Goal: Task Accomplishment & Management: Complete application form

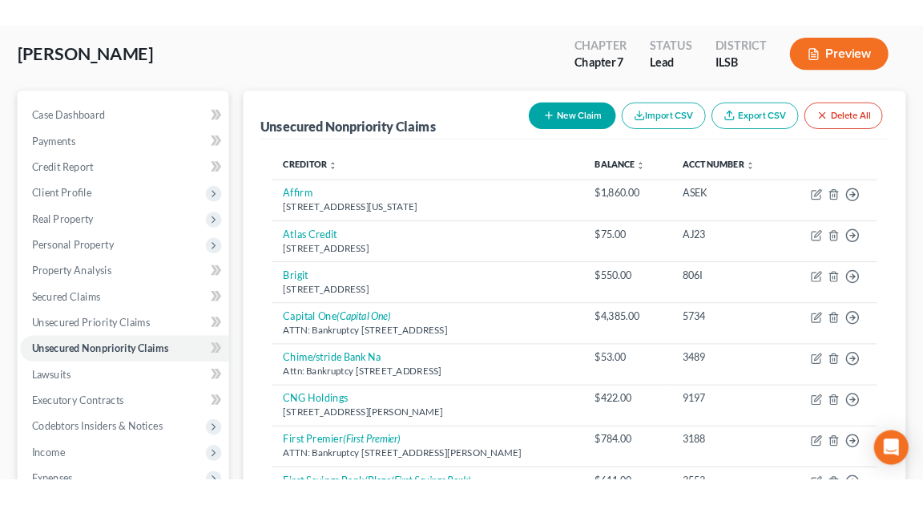
scroll to position [80, 0]
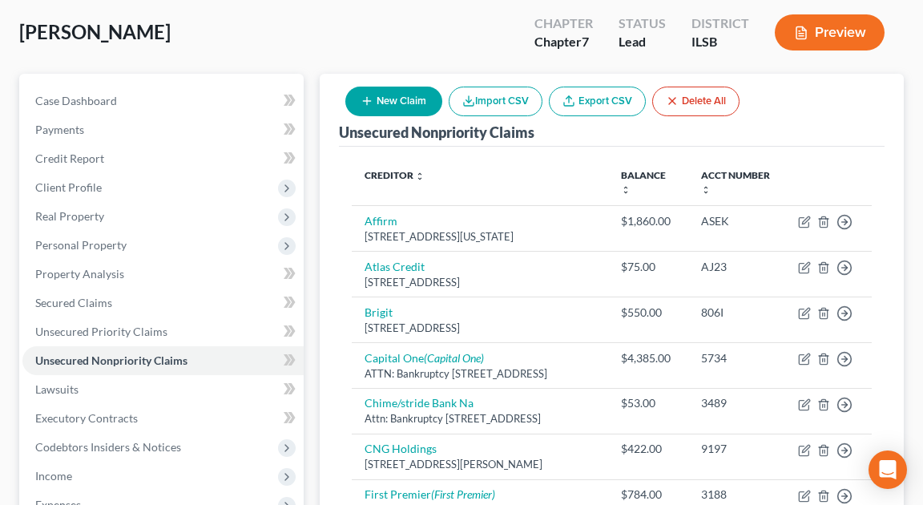
click at [406, 107] on button "New Claim" at bounding box center [393, 102] width 97 height 30
select select "0"
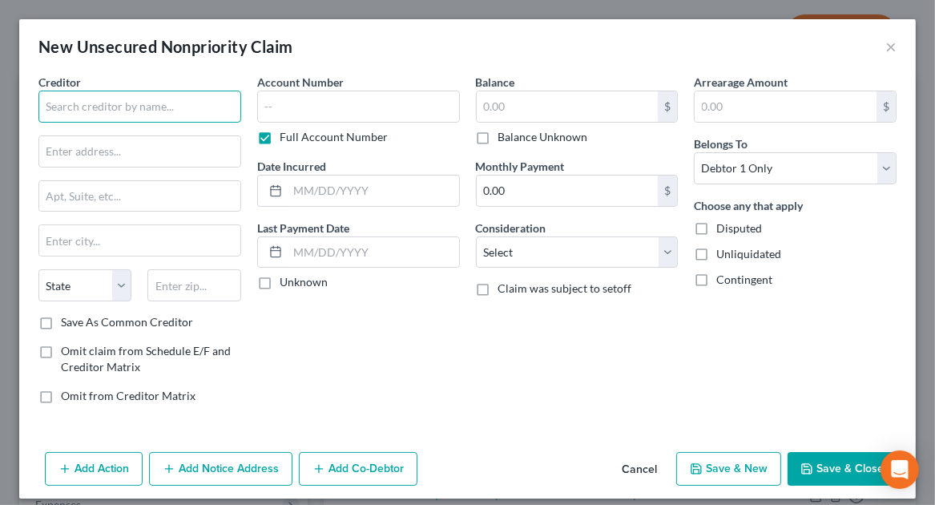
click at [191, 107] on input "text" at bounding box center [139, 107] width 203 height 32
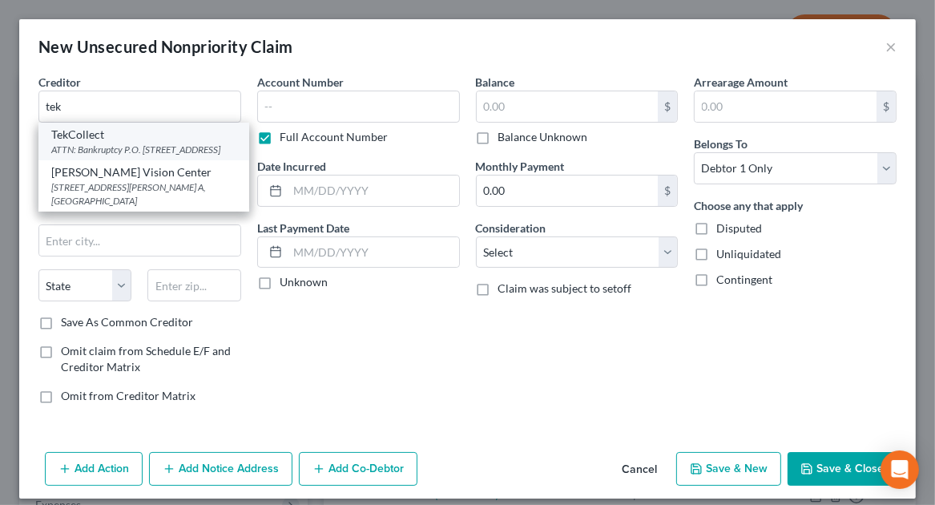
click at [103, 151] on div "ATTN: Bankruptcy P.O. [STREET_ADDRESS]" at bounding box center [143, 150] width 185 height 14
type input "TekCollect"
type input "ATTN: Bankruptcy"
type input "P.O. Box 1269"
type input "Columbus"
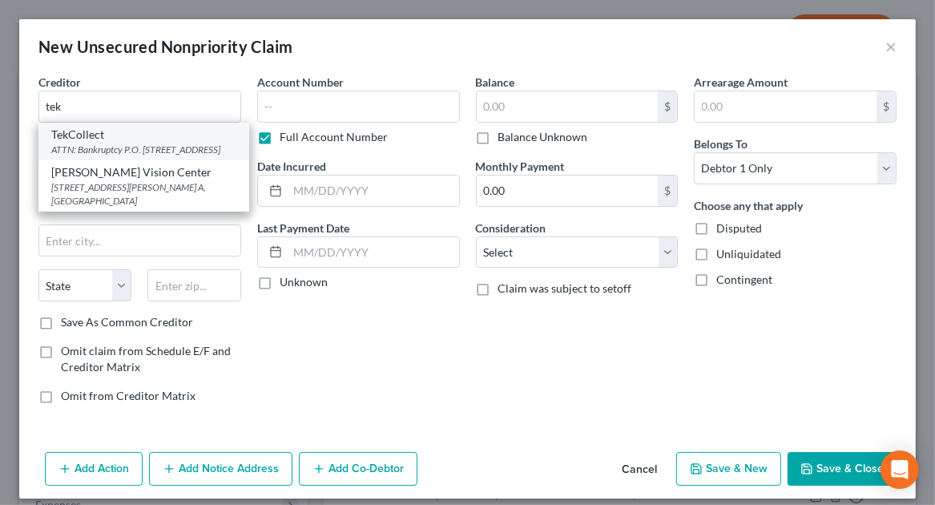
select select "36"
type input "43216"
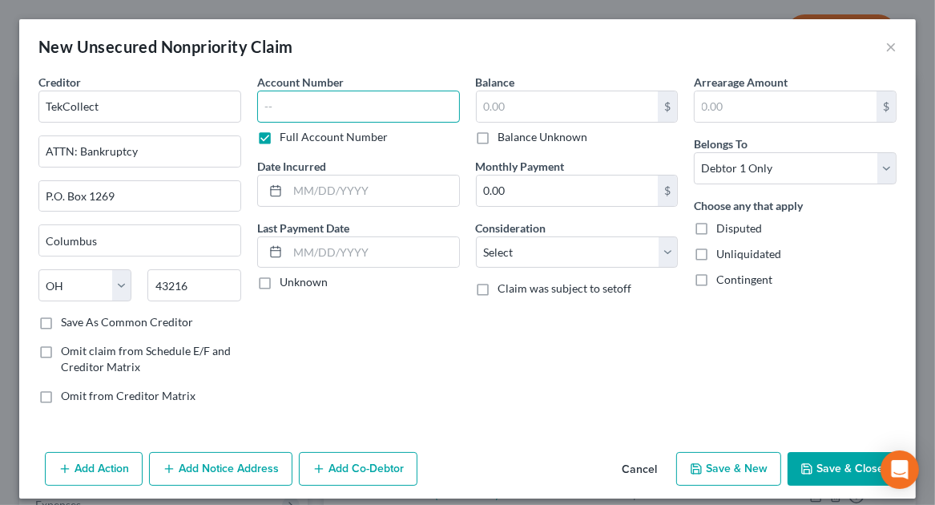
click at [381, 115] on input "text" at bounding box center [358, 107] width 203 height 32
type input "0250"
type input "2025"
type input "142.47"
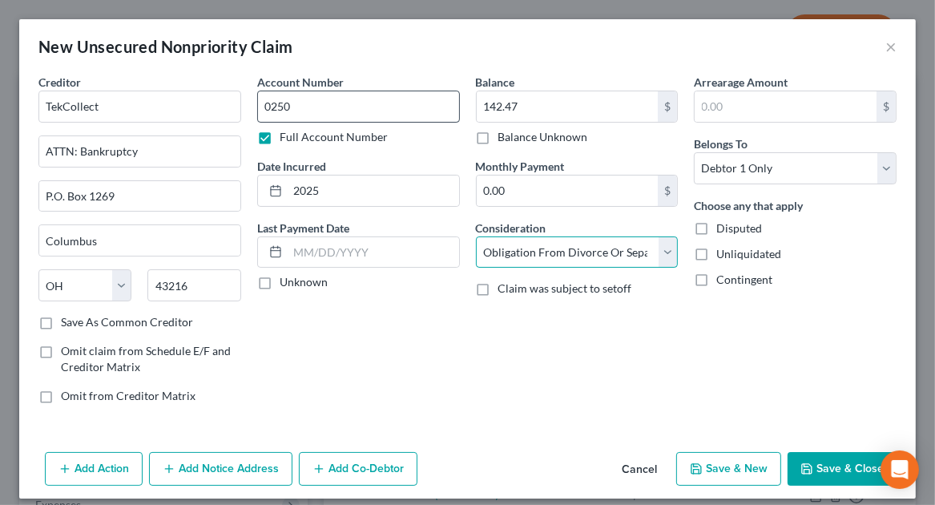
select select "14"
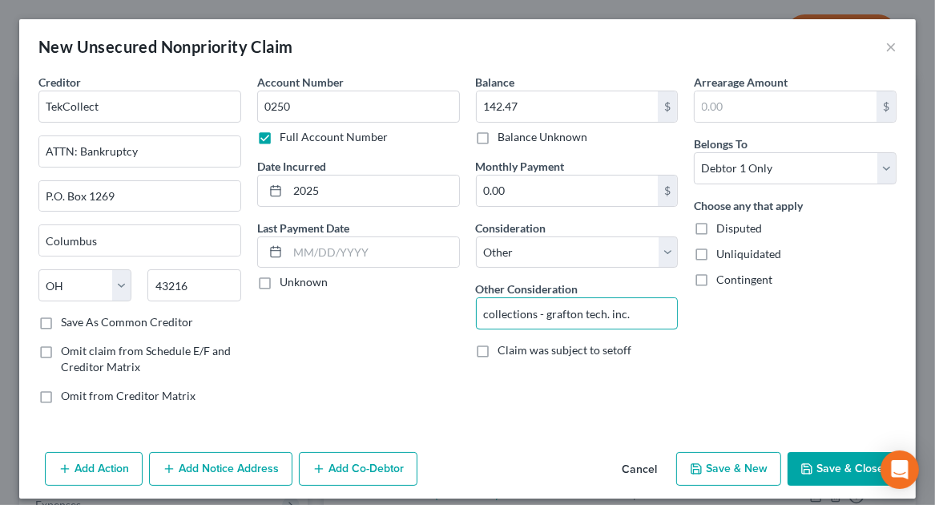
type input "collections - grafton tech. inc."
click at [823, 466] on button "Save & Close" at bounding box center [842, 469] width 109 height 34
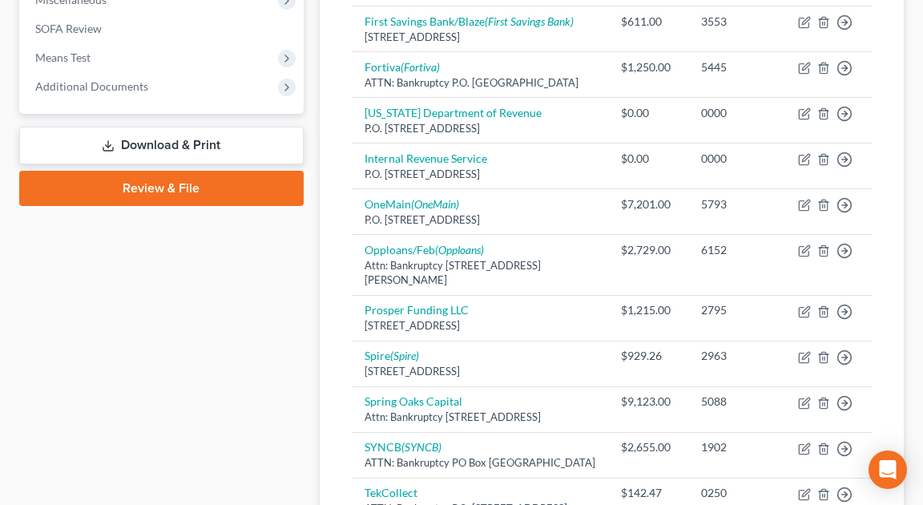
scroll to position [921, 0]
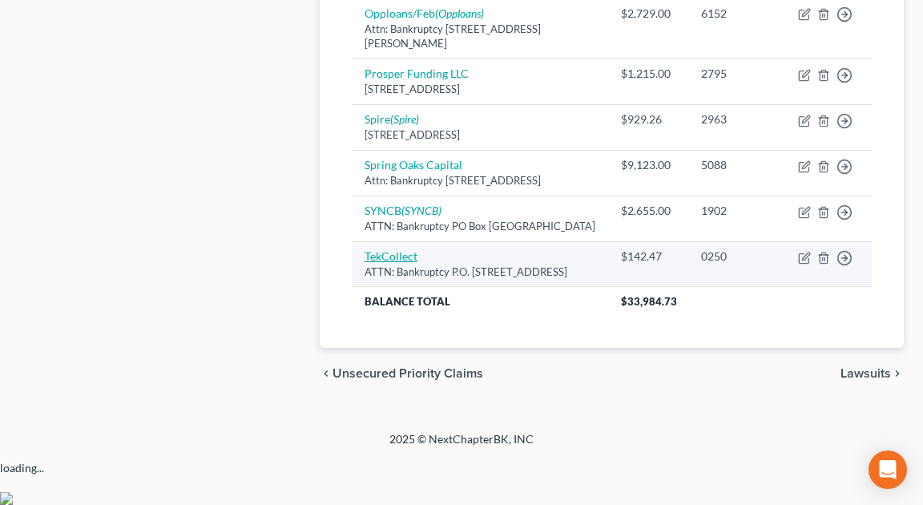
click at [381, 263] on link "TekCollect" at bounding box center [391, 256] width 53 height 14
select select "36"
select select "14"
select select "0"
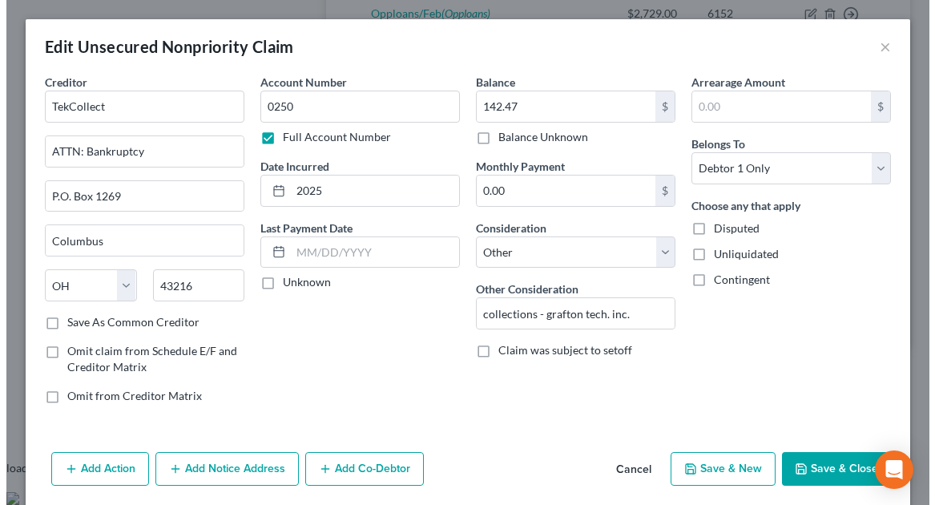
scroll to position [906, 0]
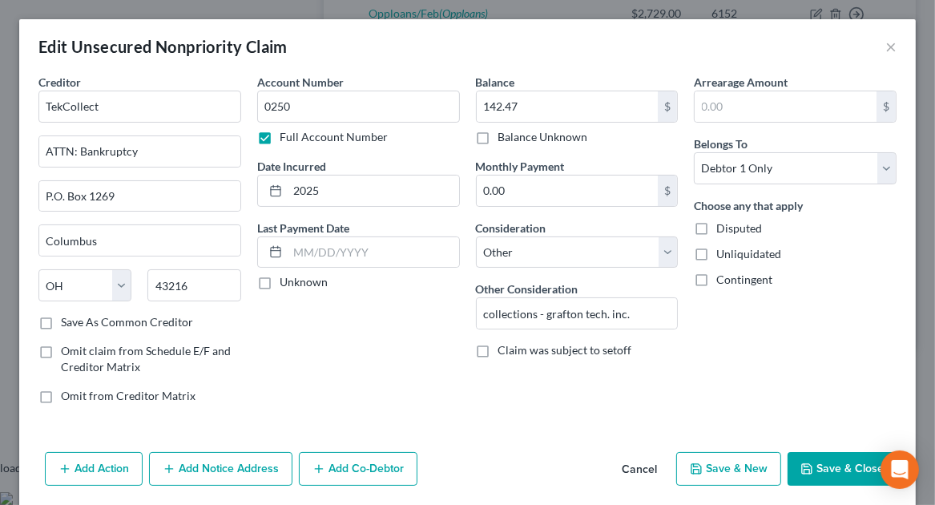
click at [559, 408] on div "Balance 142.47 $ Balance Unknown Balance Undetermined 142.47 $ Balance Unknown …" at bounding box center [577, 245] width 219 height 343
click at [216, 473] on button "Add Notice Address" at bounding box center [220, 469] width 143 height 34
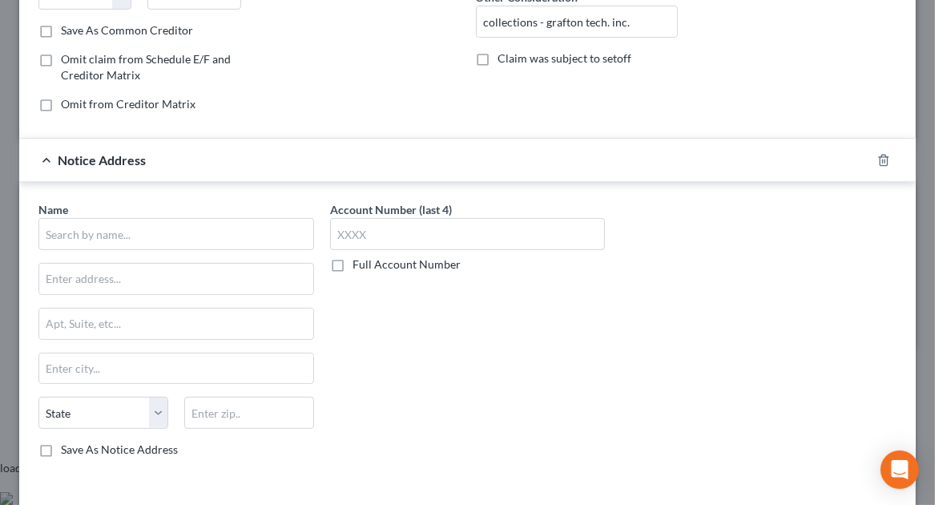
scroll to position [309, 0]
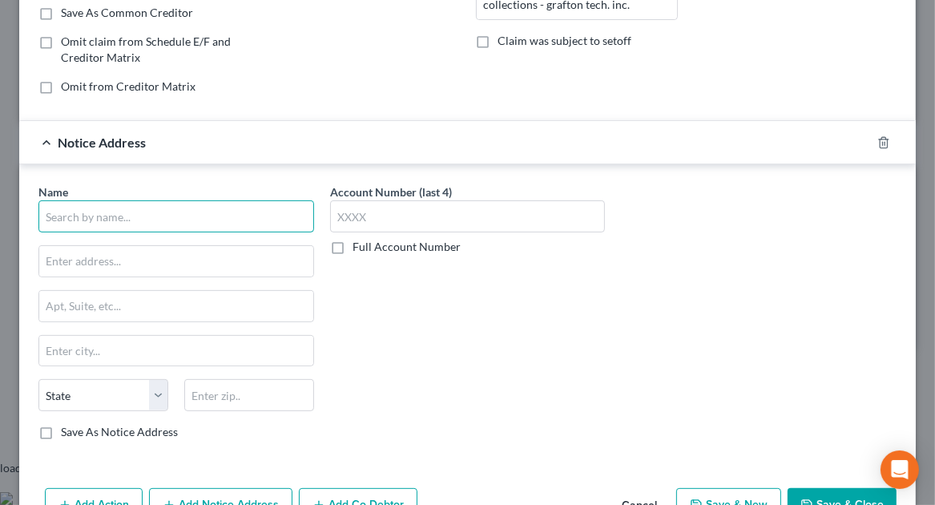
click at [176, 213] on input "text" at bounding box center [176, 216] width 276 height 32
paste input "Grafton Technologies Inc./GTI"
type input "Grafton Technologies Inc./GTI"
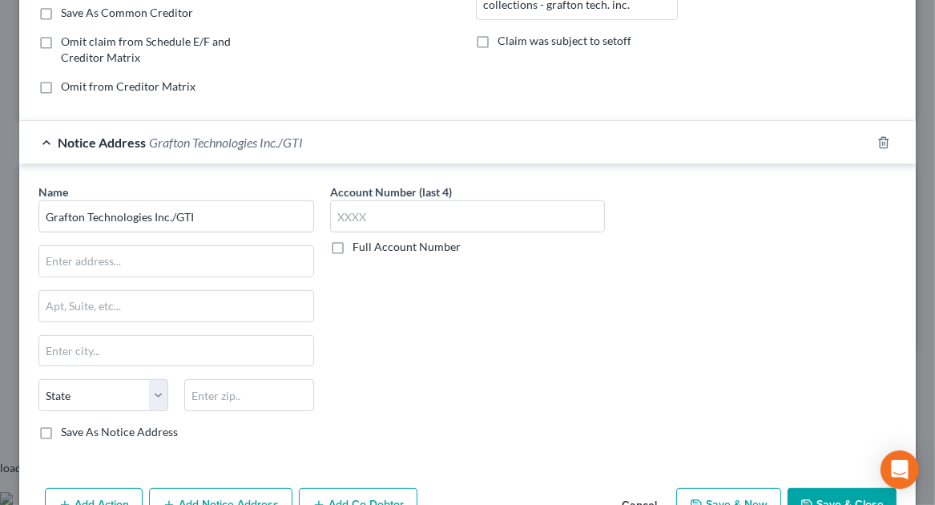
click at [565, 404] on div "Account Number (last 4) Full Account Number" at bounding box center [468, 317] width 292 height 269
click at [183, 248] on input "text" at bounding box center [176, 261] width 274 height 30
paste input "P.O. Box 428"
type input "P.O. Box 428"
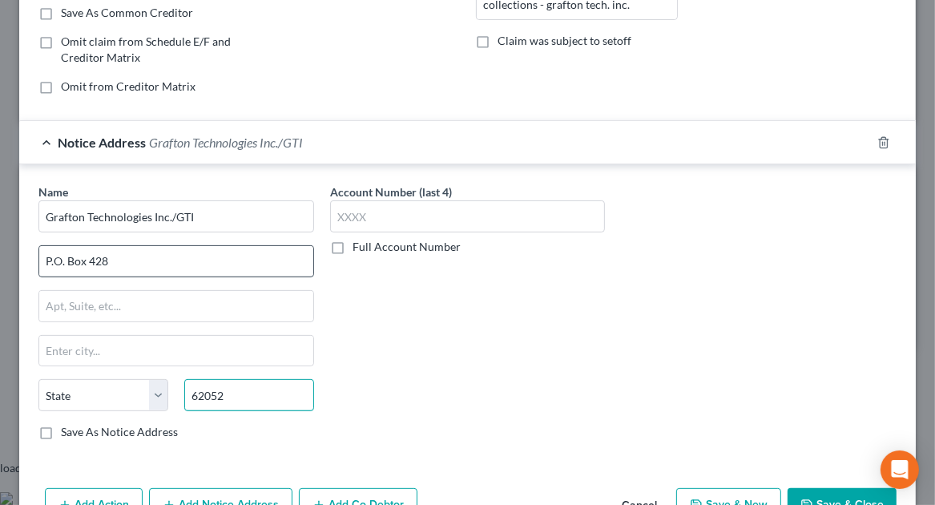
type input "62052"
type input "[GEOGRAPHIC_DATA]"
select select "14"
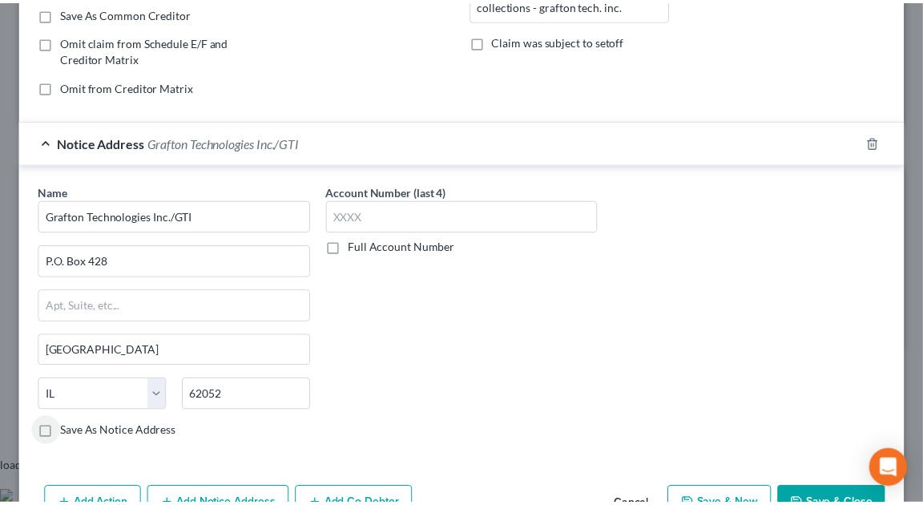
scroll to position [401, 0]
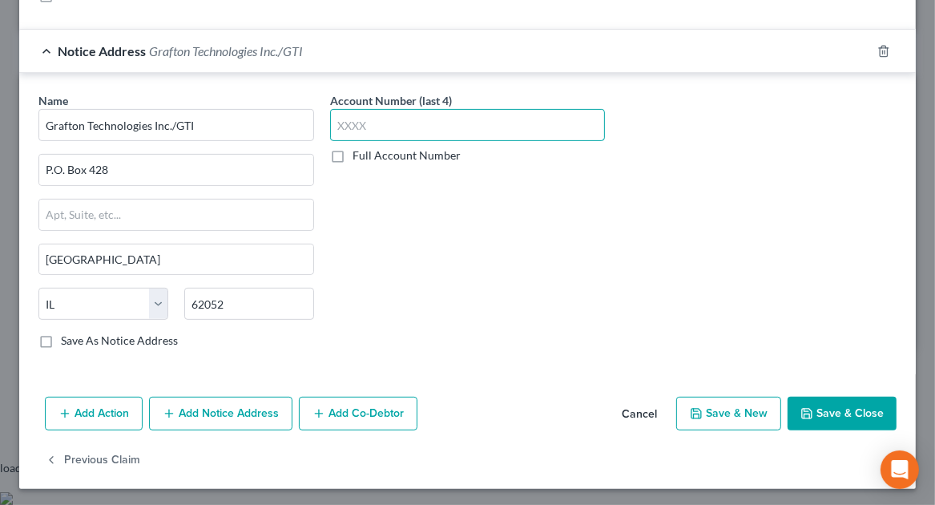
click at [385, 115] on input "text" at bounding box center [468, 125] width 276 height 32
type input "0250"
click at [836, 410] on button "Save & Close" at bounding box center [842, 414] width 109 height 34
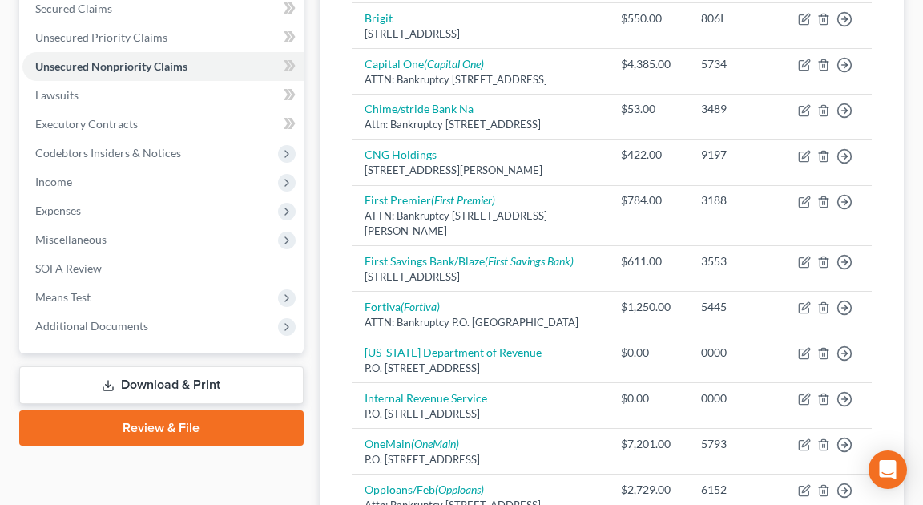
scroll to position [365, 0]
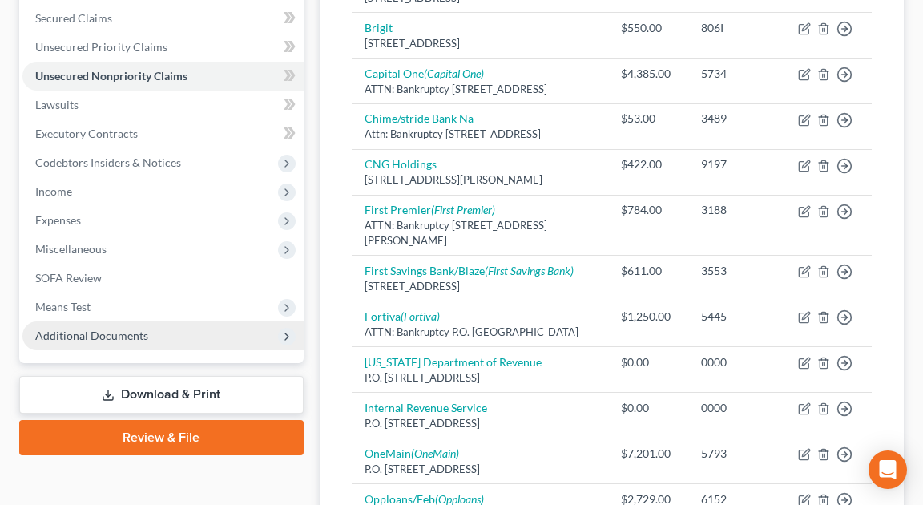
click at [99, 340] on span "Additional Documents" at bounding box center [91, 335] width 113 height 14
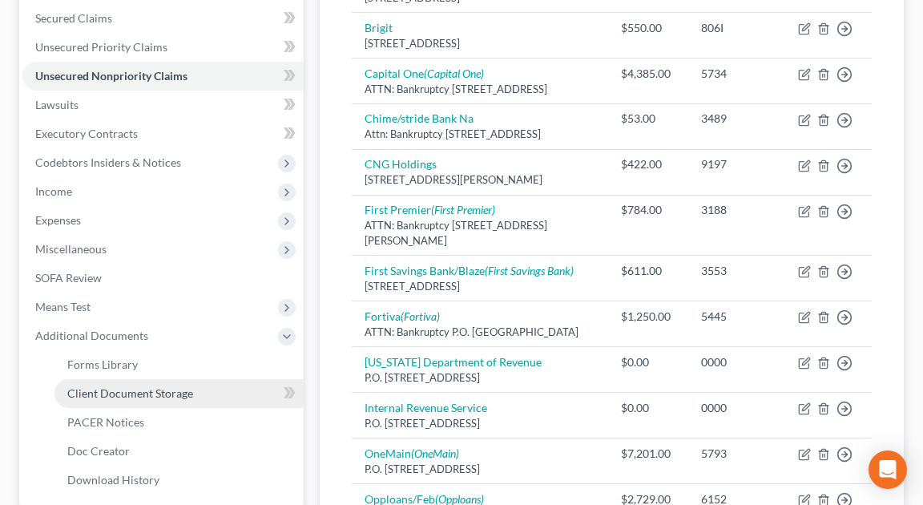
click at [147, 390] on span "Client Document Storage" at bounding box center [130, 393] width 126 height 14
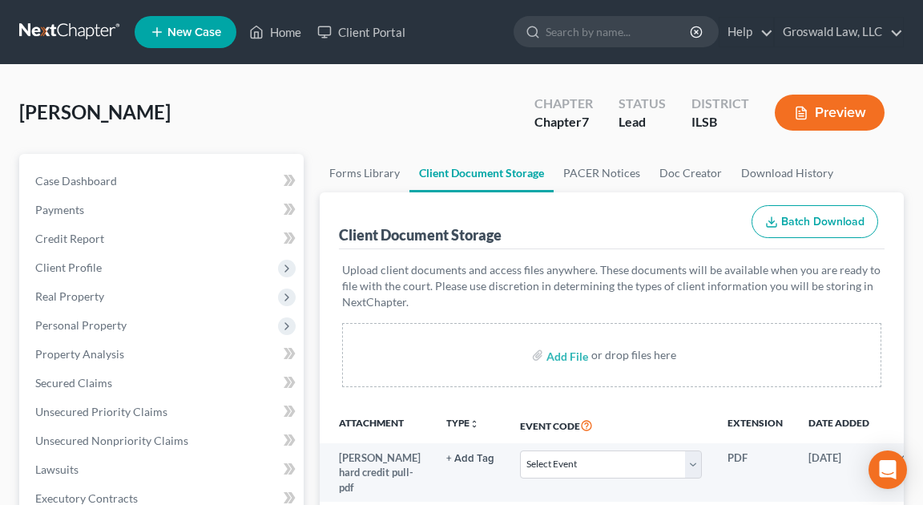
click at [502, 118] on div "[PERSON_NAME] Upgraded Chapter Chapter 7 Status Lead District ILSB Preview" at bounding box center [461, 119] width 884 height 70
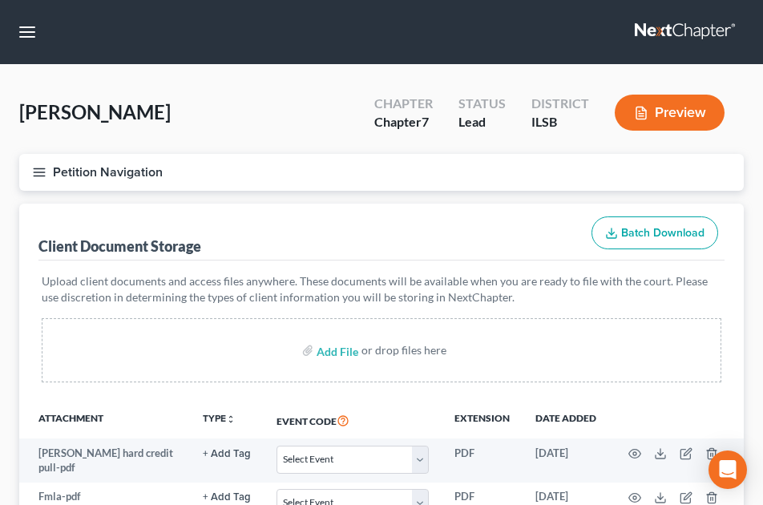
click at [34, 180] on button "Petition Navigation" at bounding box center [381, 172] width 724 height 37
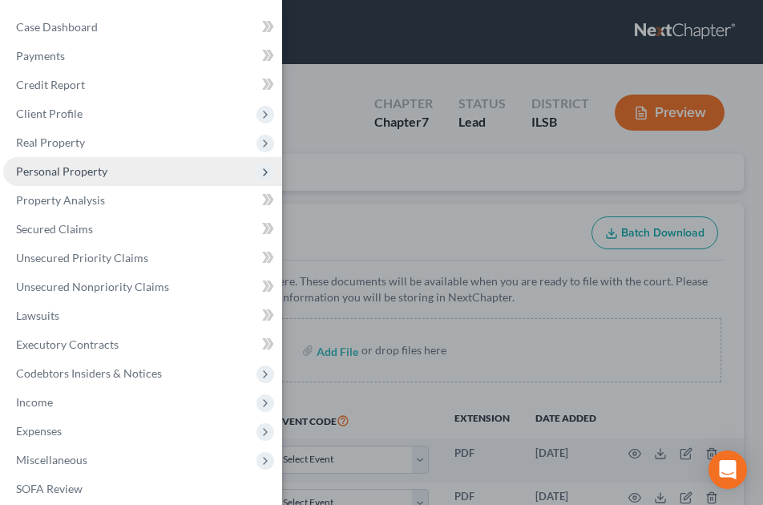
click at [85, 171] on span "Personal Property" at bounding box center [61, 171] width 91 height 14
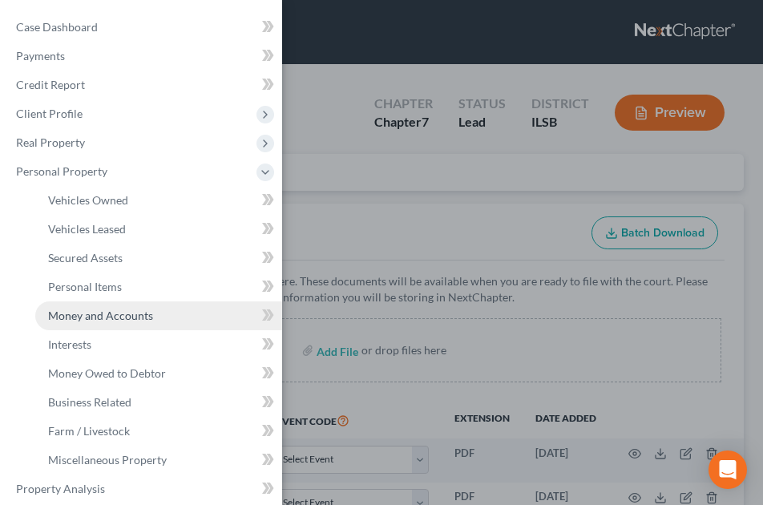
click at [118, 316] on span "Money and Accounts" at bounding box center [100, 315] width 105 height 14
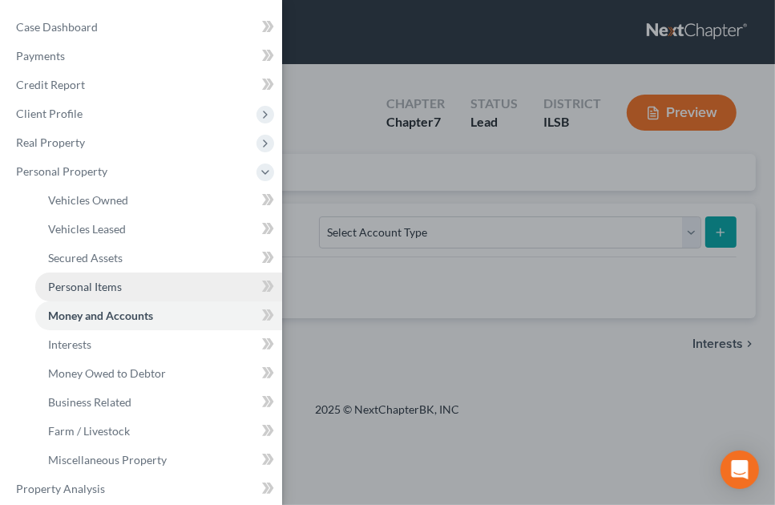
click at [115, 291] on span "Personal Items" at bounding box center [85, 287] width 74 height 14
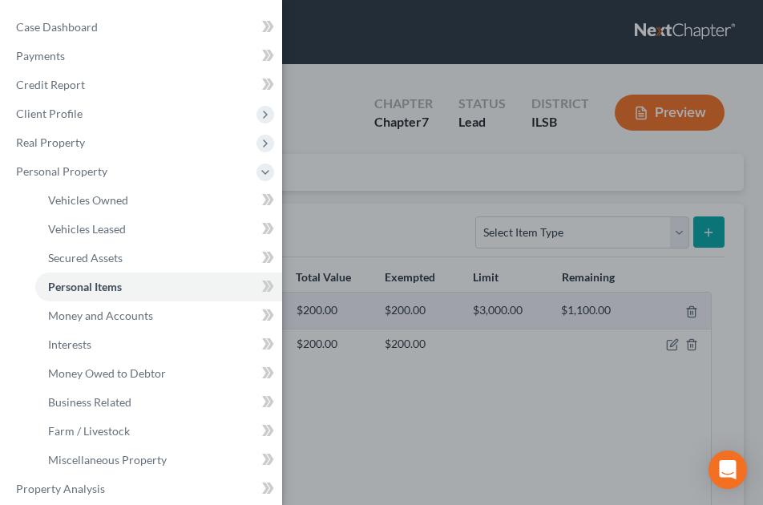
click at [424, 237] on div "Case Dashboard Payments Invoices Payments Payments Credit Report Client Profile" at bounding box center [381, 252] width 763 height 505
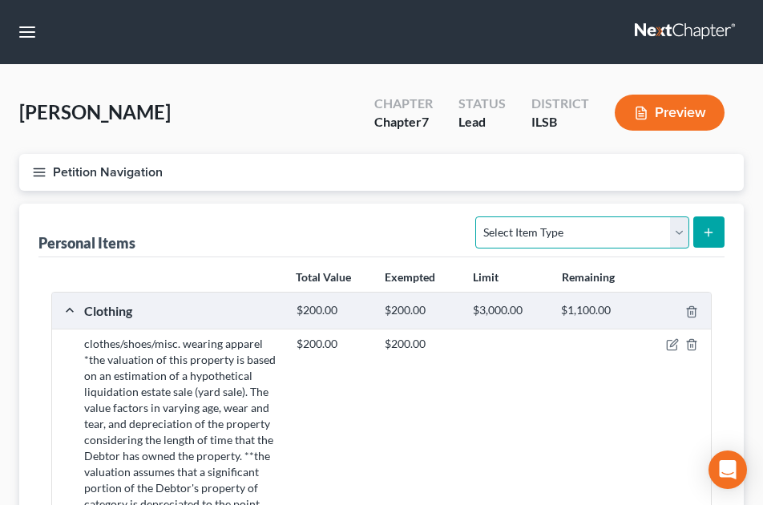
click at [500, 237] on select "Select Item Type Clothing (A/B: 11) Collectibles Of Value (A/B: 8) Electronics …" at bounding box center [581, 232] width 213 height 32
click at [500, 239] on select "Select Item Type Clothing (A/B: 11) Collectibles Of Value (A/B: 8) Electronics …" at bounding box center [581, 232] width 213 height 32
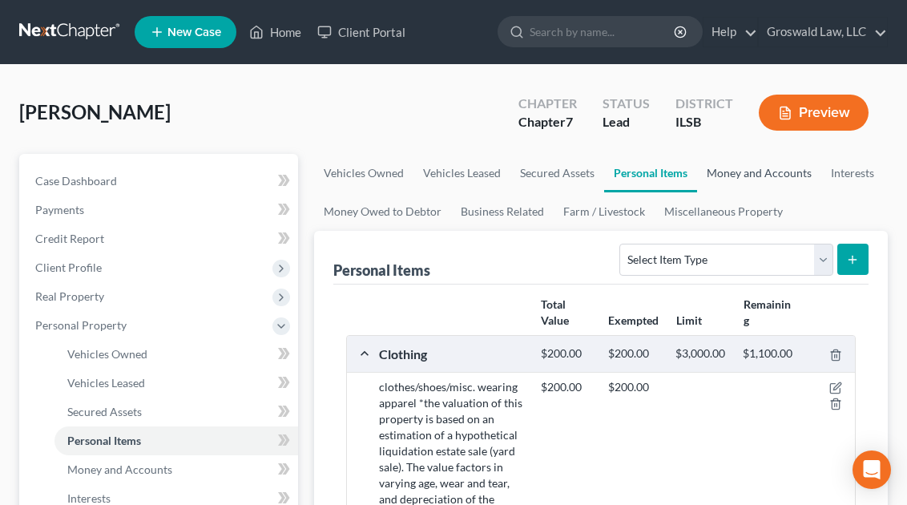
click at [734, 173] on link "Money and Accounts" at bounding box center [759, 173] width 124 height 38
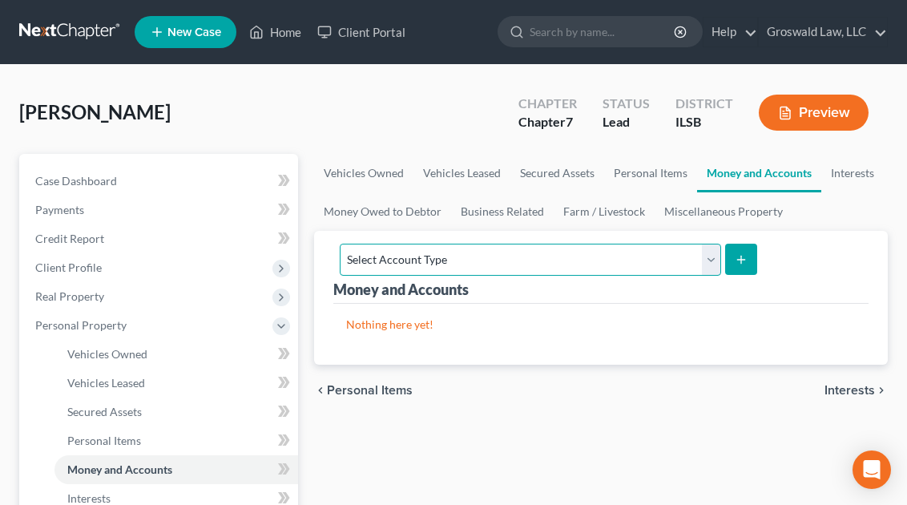
click at [627, 252] on select "Select Account Type Brokerage (A/B: 18, SOFA: 20) Cash on Hand (A/B: 16) Certif…" at bounding box center [530, 260] width 381 height 32
select select "checking"
click at [340, 244] on select "Select Account Type Brokerage (A/B: 18, SOFA: 20) Cash on Hand (A/B: 16) Certif…" at bounding box center [530, 260] width 381 height 32
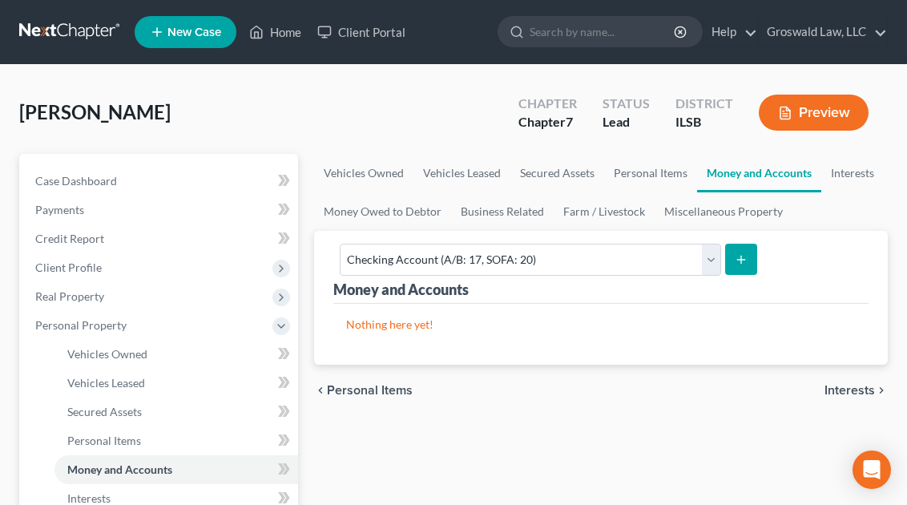
click at [740, 261] on icon "submit" at bounding box center [741, 259] width 13 height 13
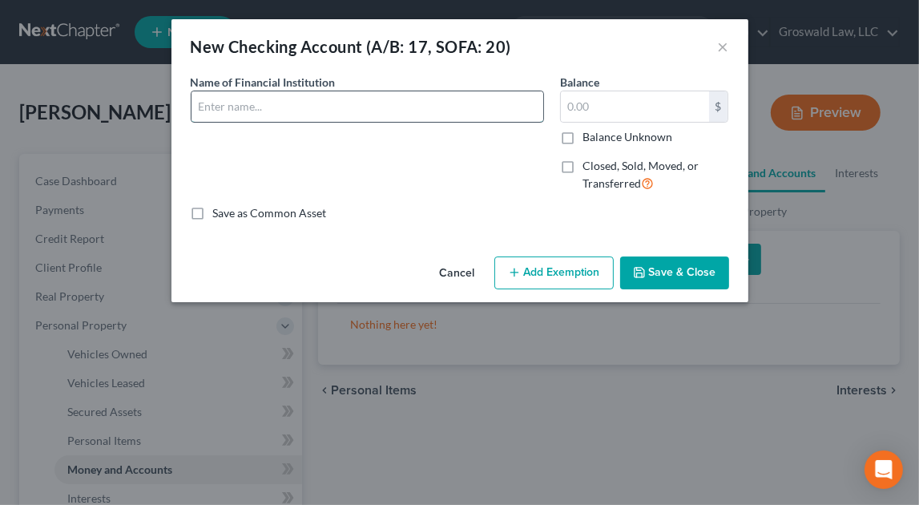
click at [365, 100] on input "text" at bounding box center [367, 106] width 352 height 30
type input "NBKC Bank/Empower"
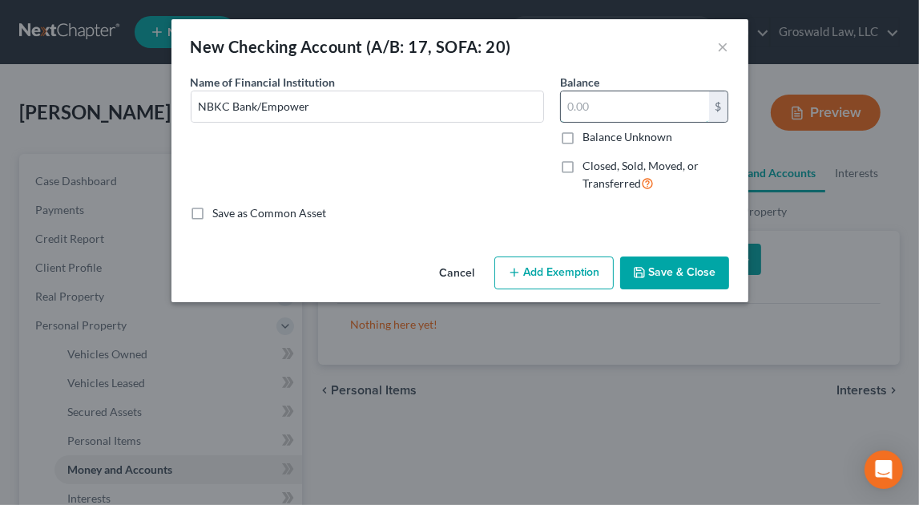
click at [639, 111] on input "text" at bounding box center [635, 106] width 148 height 30
type input "1"
click at [667, 276] on button "Save & Close" at bounding box center [674, 273] width 109 height 34
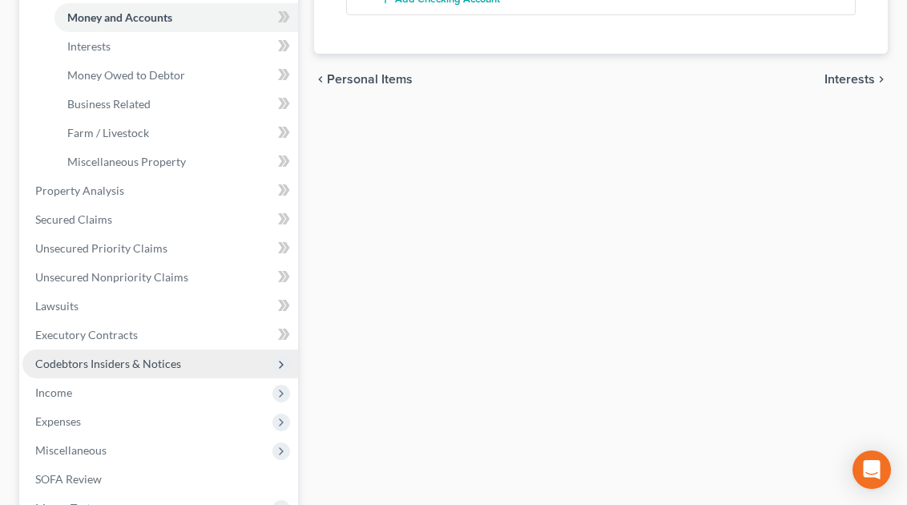
scroll to position [663, 0]
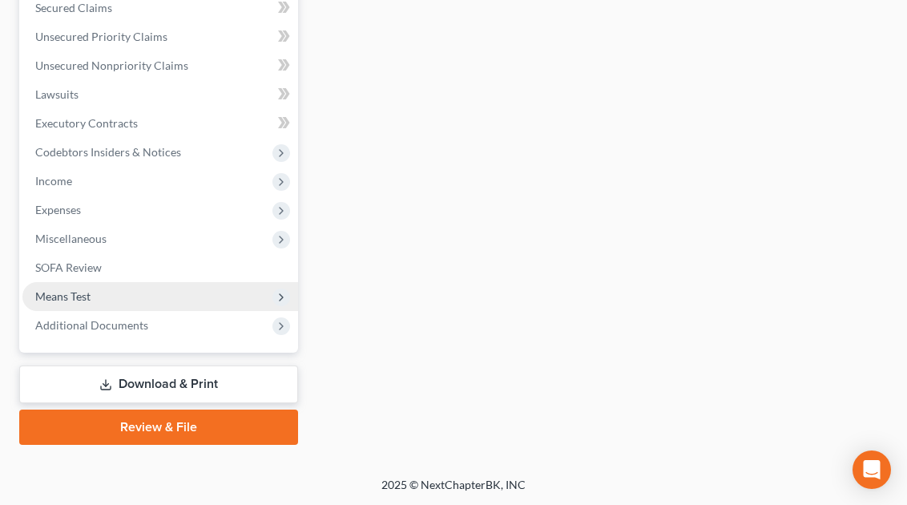
click at [152, 305] on span "Means Test" at bounding box center [160, 296] width 276 height 29
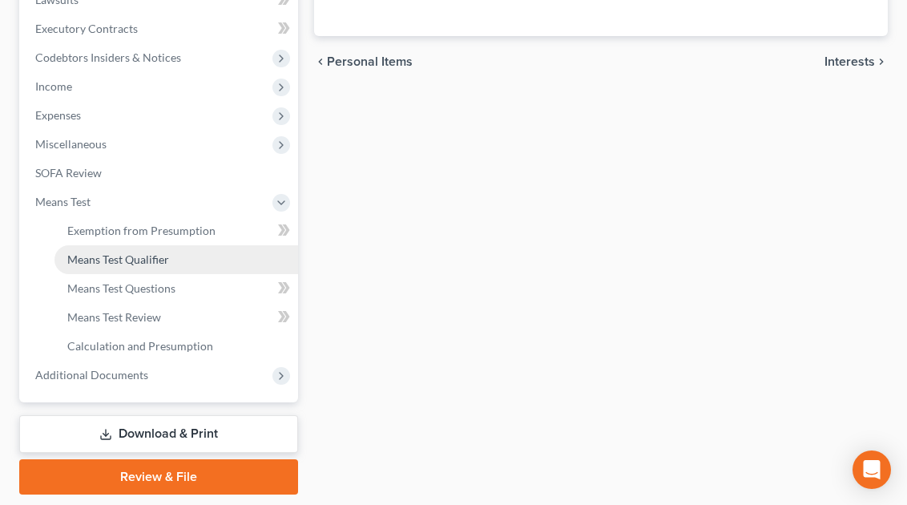
scroll to position [519, 0]
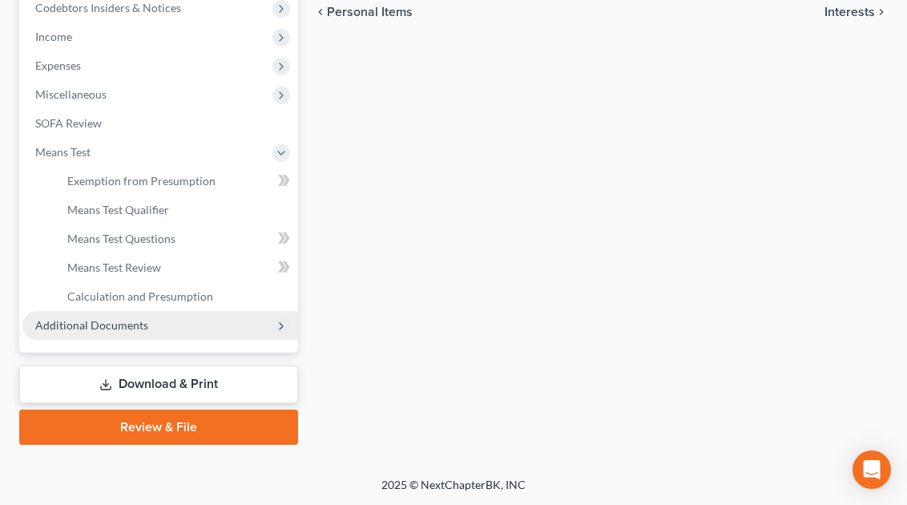
click at [130, 328] on span "Additional Documents" at bounding box center [91, 325] width 113 height 14
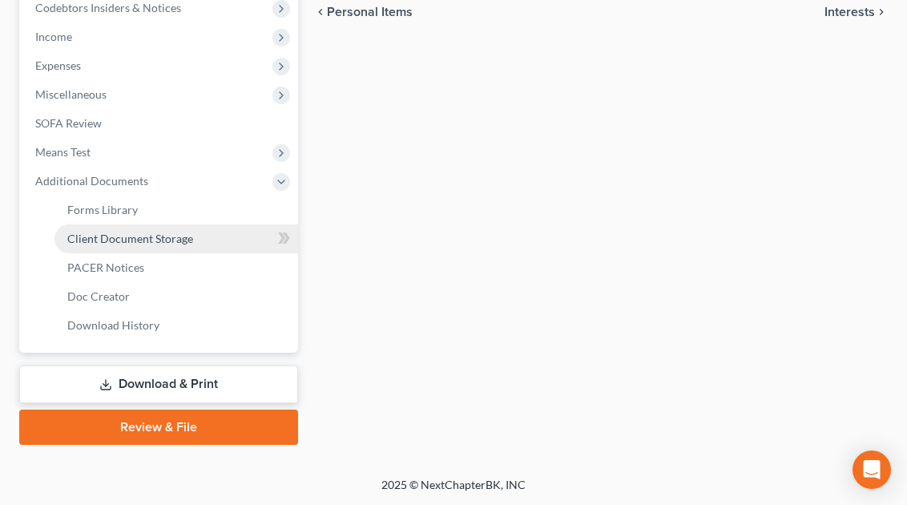
click at [169, 227] on link "Client Document Storage" at bounding box center [176, 238] width 244 height 29
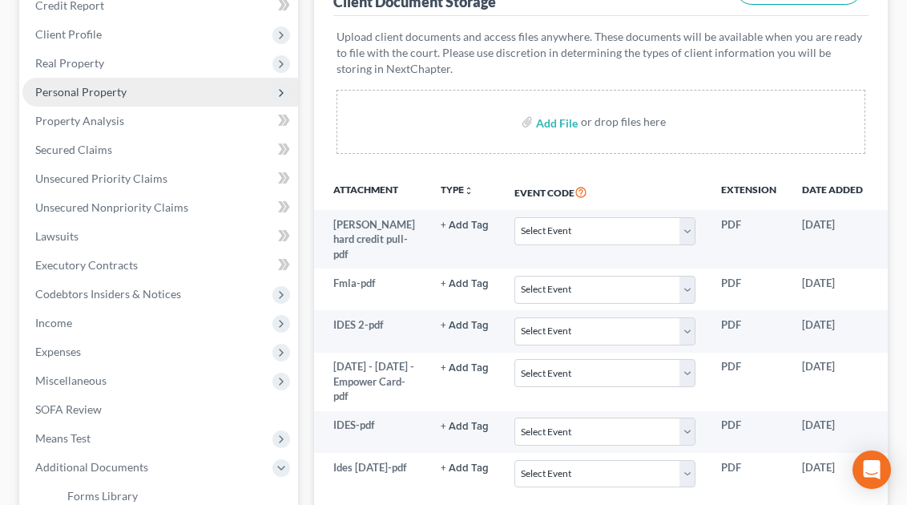
scroll to position [234, 0]
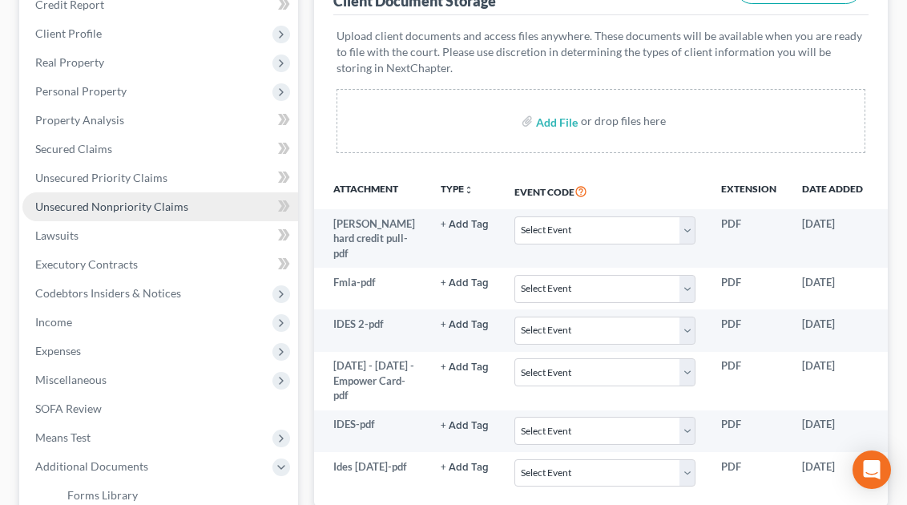
click at [179, 211] on span "Unsecured Nonpriority Claims" at bounding box center [111, 206] width 153 height 14
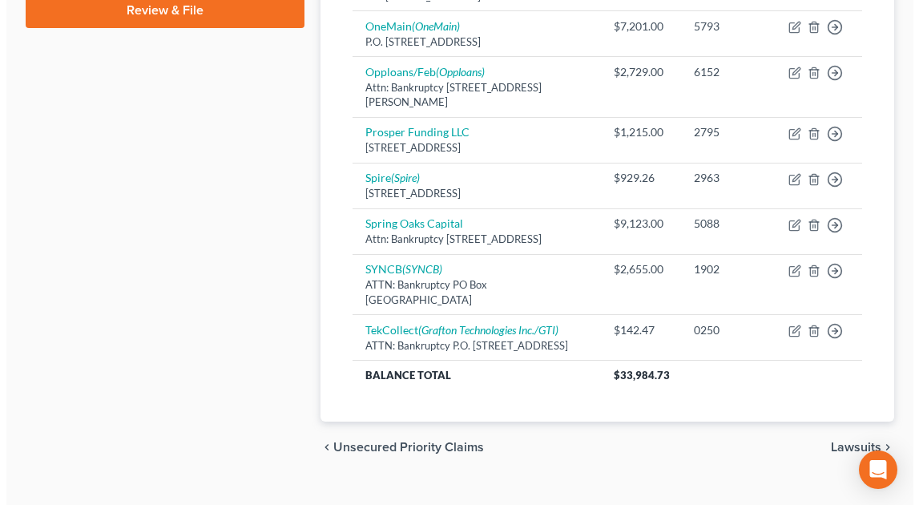
scroll to position [790, 0]
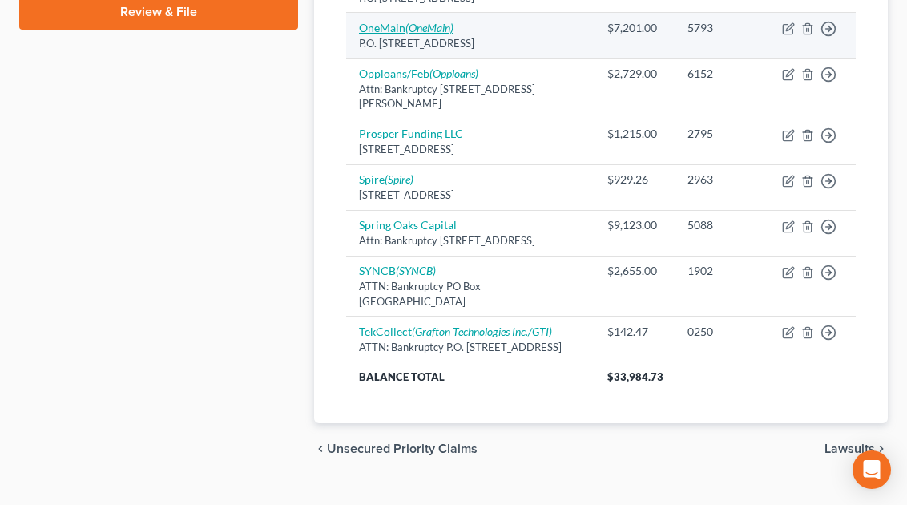
click at [410, 34] on icon "(OneMain)" at bounding box center [429, 28] width 48 height 14
select select "15"
select select "14"
select select "0"
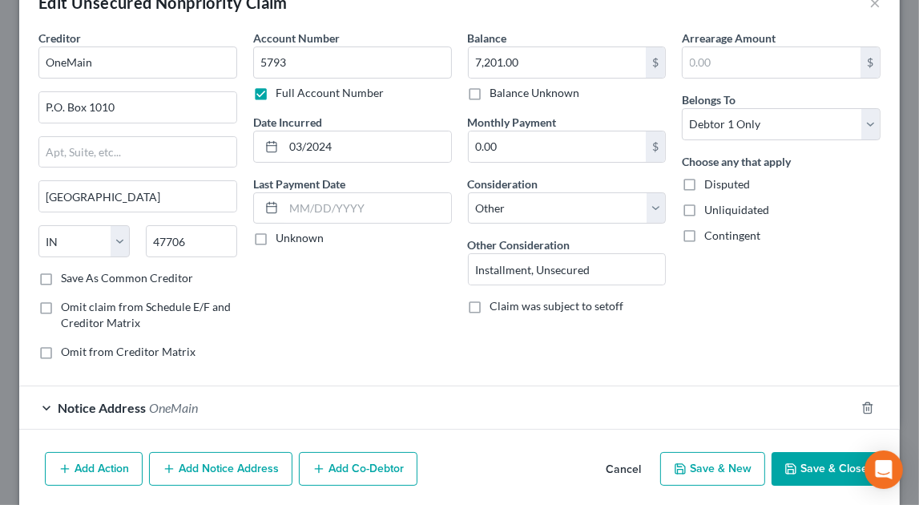
scroll to position [101, 0]
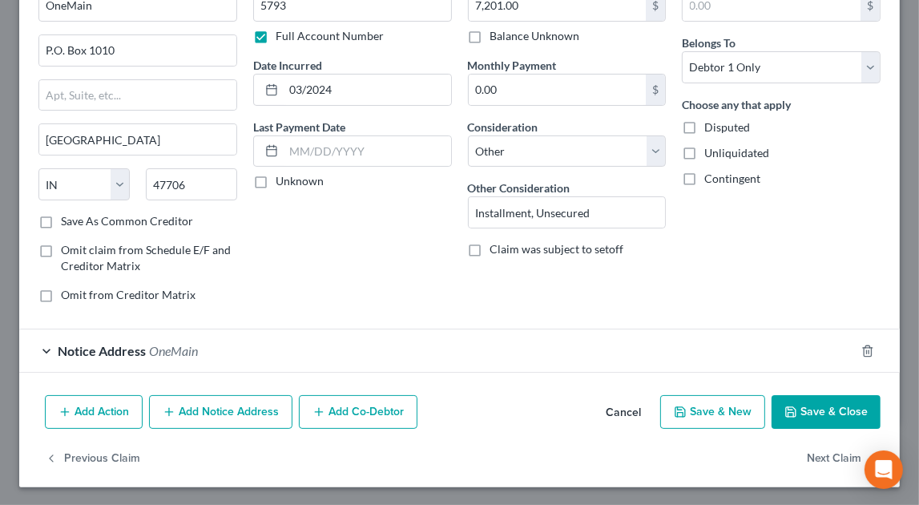
click at [222, 353] on div "Notice Address OneMain" at bounding box center [437, 350] width 836 height 42
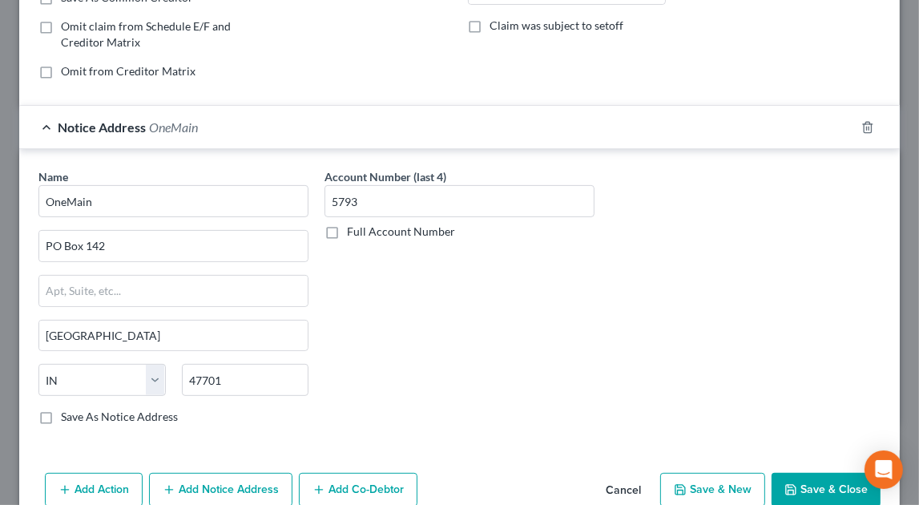
scroll to position [401, 0]
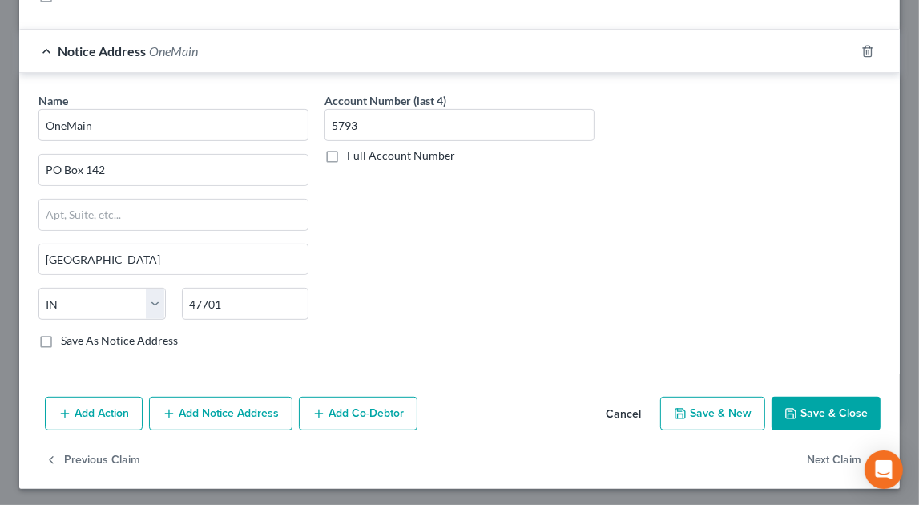
click at [203, 401] on button "Add Notice Address" at bounding box center [220, 414] width 143 height 34
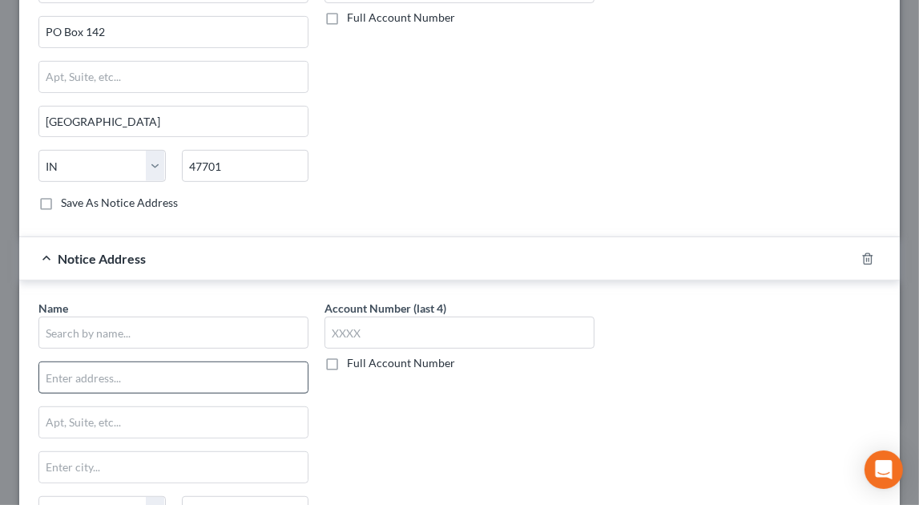
scroll to position [542, 0]
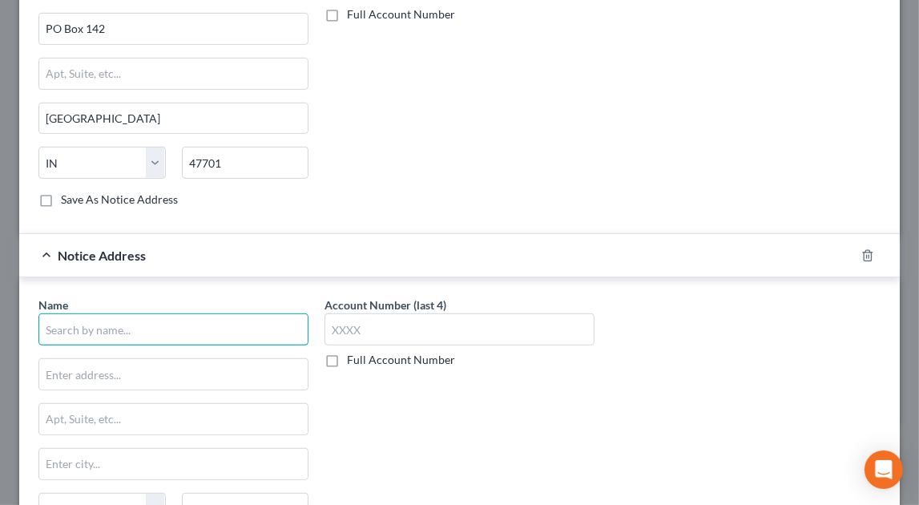
click at [160, 316] on input "text" at bounding box center [173, 329] width 270 height 32
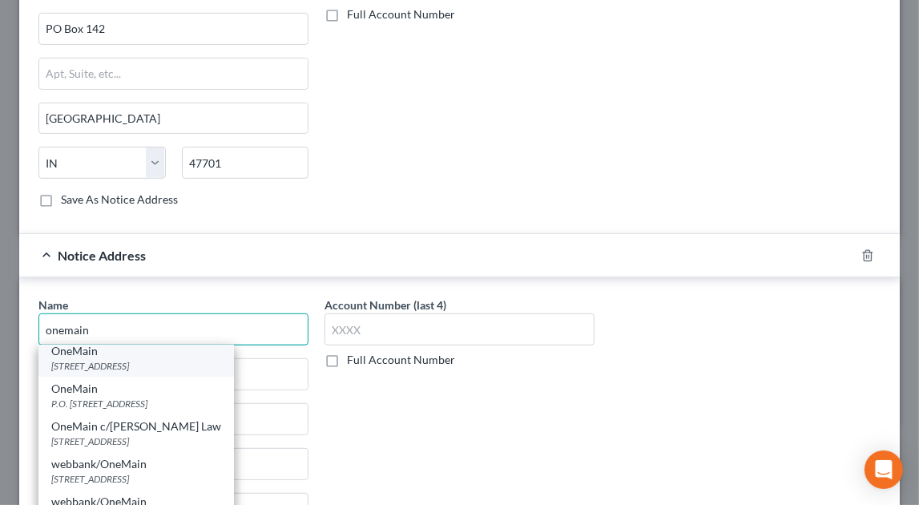
scroll to position [83, 0]
click at [99, 369] on div "[STREET_ADDRESS]" at bounding box center [136, 365] width 170 height 14
type input "OneMain"
type input "PO Box 3251"
type input "[GEOGRAPHIC_DATA]"
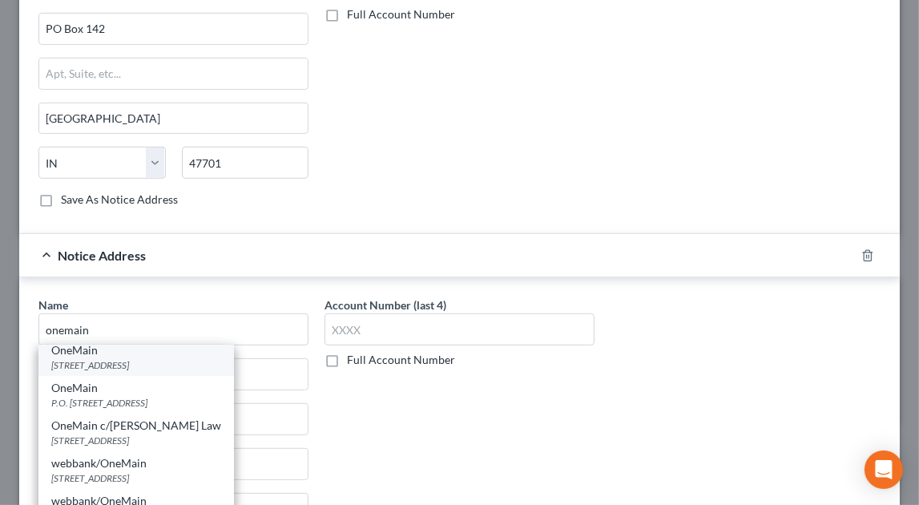
select select "15"
type input "47731"
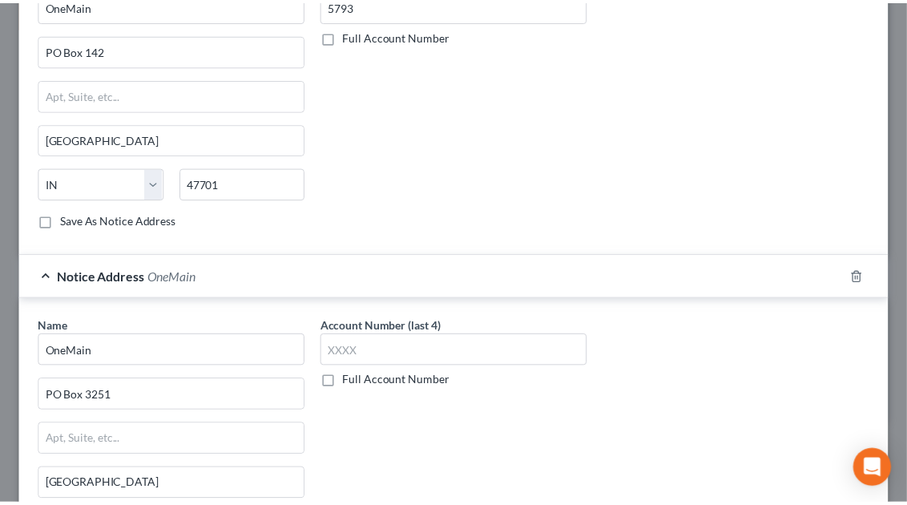
scroll to position [744, 0]
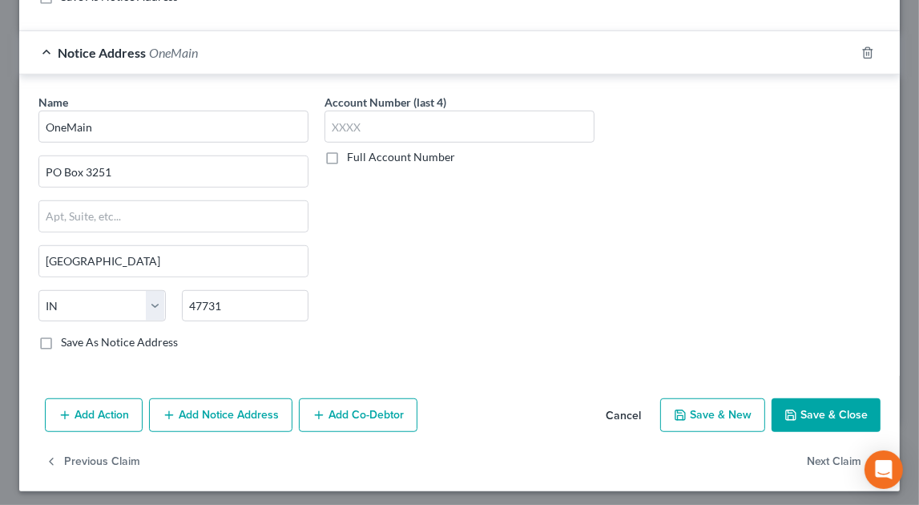
click at [814, 417] on button "Save & Close" at bounding box center [826, 415] width 109 height 34
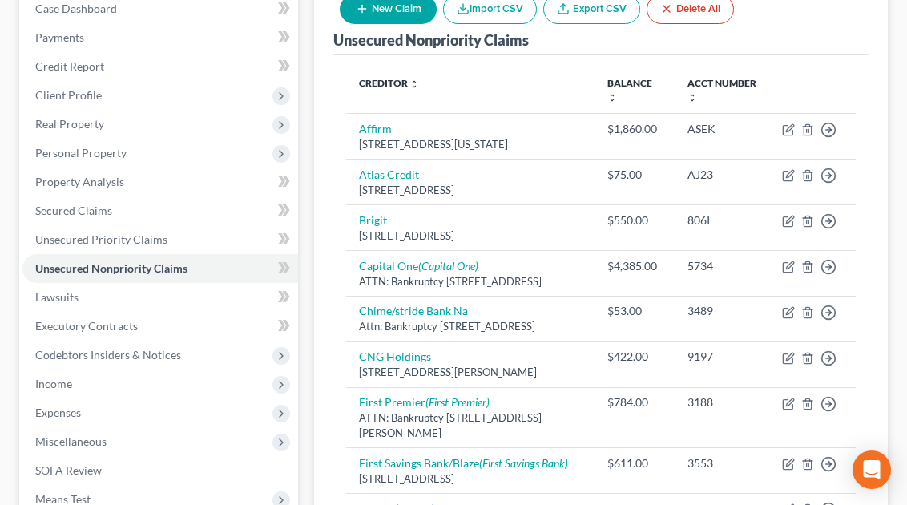
scroll to position [0, 0]
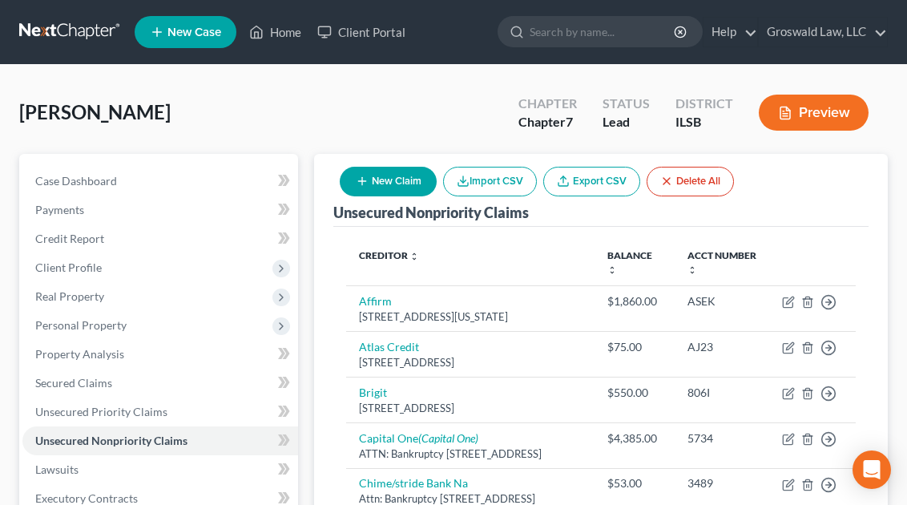
click at [783, 189] on div "Unsecured Nonpriority Claims New Claim Import CSV Export CSV Delete All" at bounding box center [600, 190] width 535 height 73
click at [405, 185] on button "New Claim" at bounding box center [388, 182] width 97 height 30
select select "0"
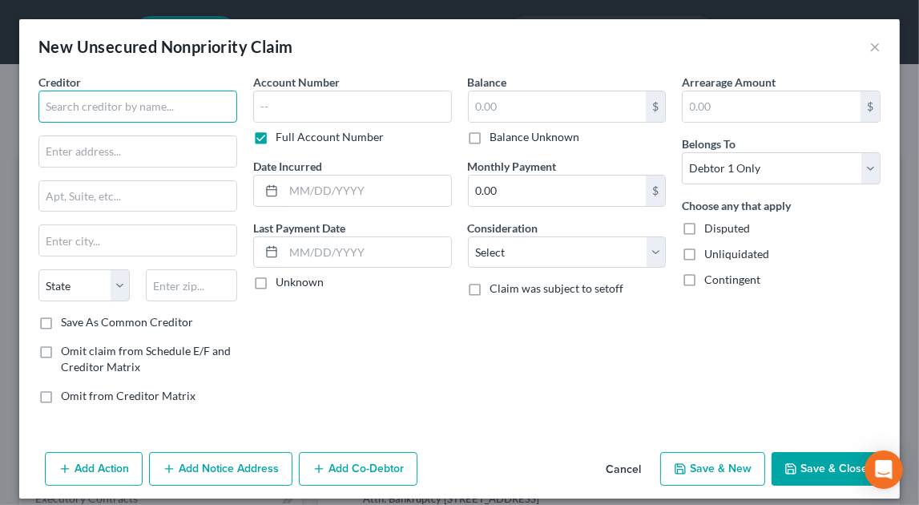
click at [158, 103] on input "text" at bounding box center [137, 107] width 199 height 32
type input "Ameren [US_STATE]"
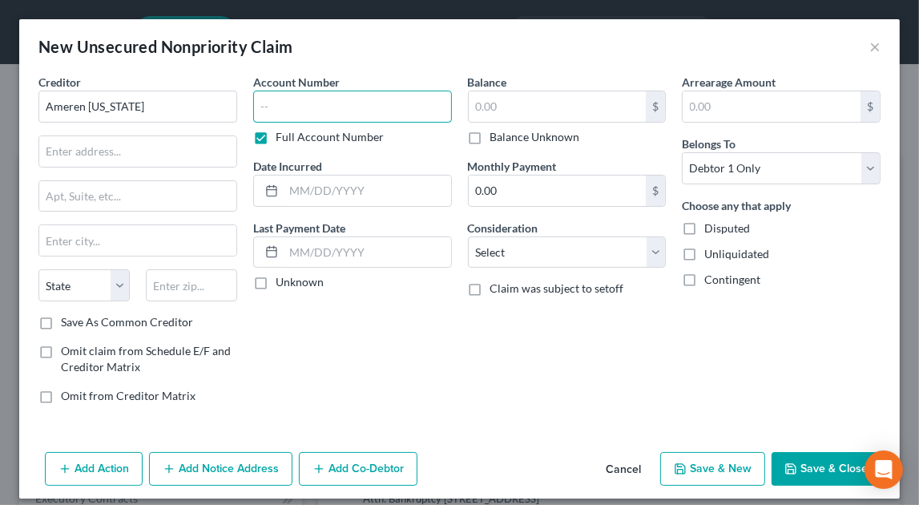
click at [271, 111] on input "text" at bounding box center [352, 107] width 199 height 32
type input "4857"
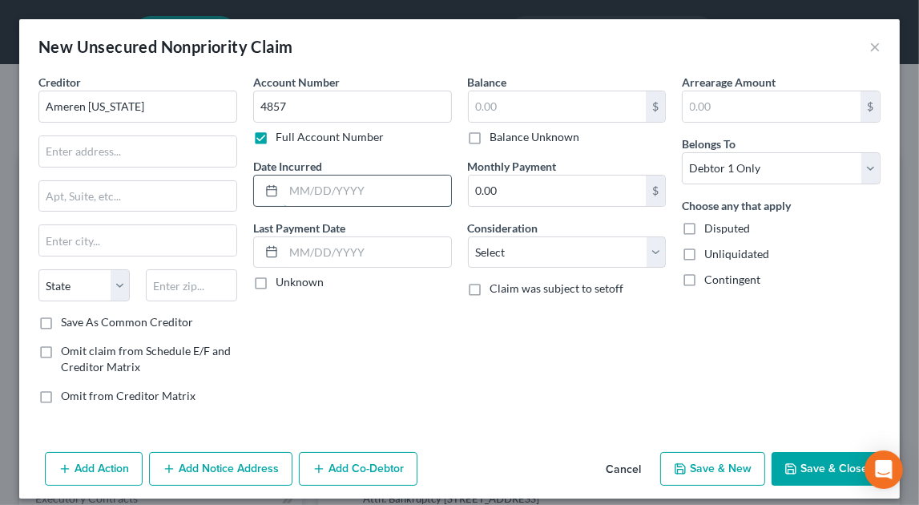
click at [318, 191] on input "text" at bounding box center [367, 190] width 167 height 30
type input "2025"
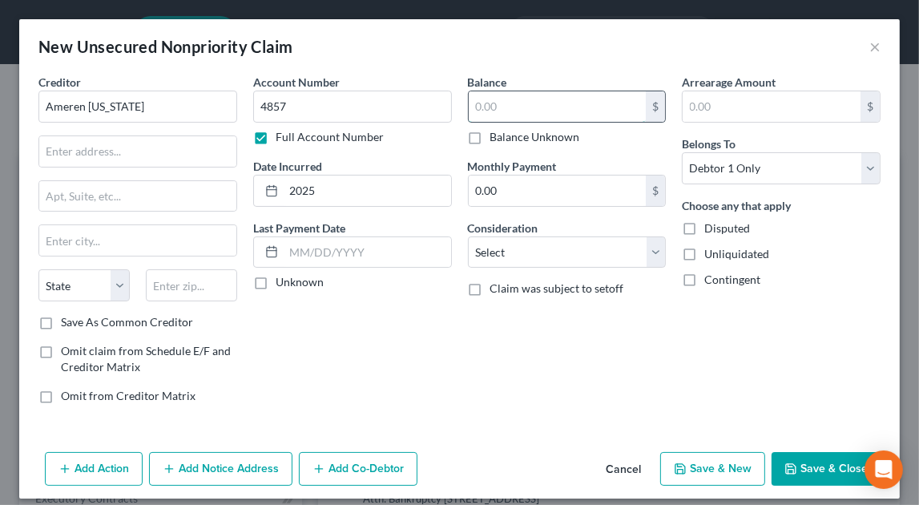
click at [590, 107] on input "text" at bounding box center [558, 106] width 178 height 30
type input "423.59"
select select "20"
click at [731, 332] on div "Arrearage Amount $ Belongs To * Select Debtor 1 Only Debtor 2 Only Debtor 1 And…" at bounding box center [781, 245] width 215 height 343
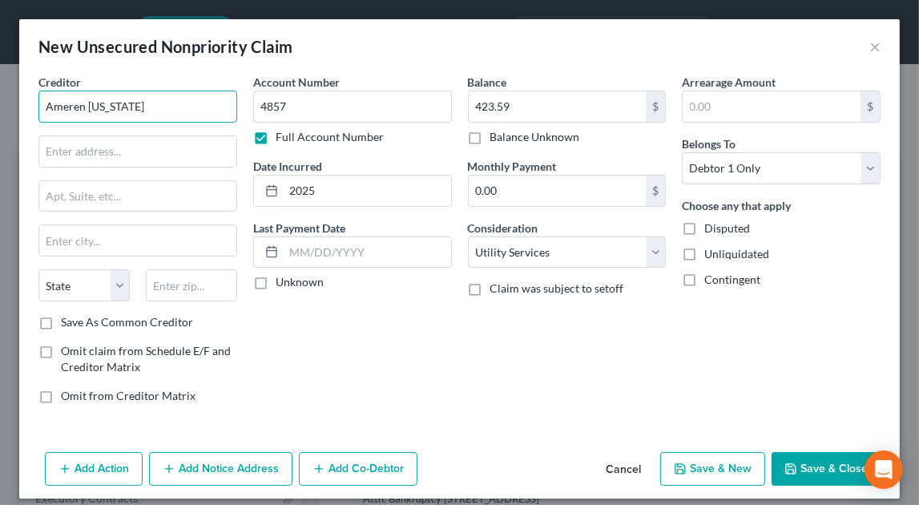
drag, startPoint x: -3, startPoint y: 107, endPoint x: -114, endPoint y: 114, distance: 110.7
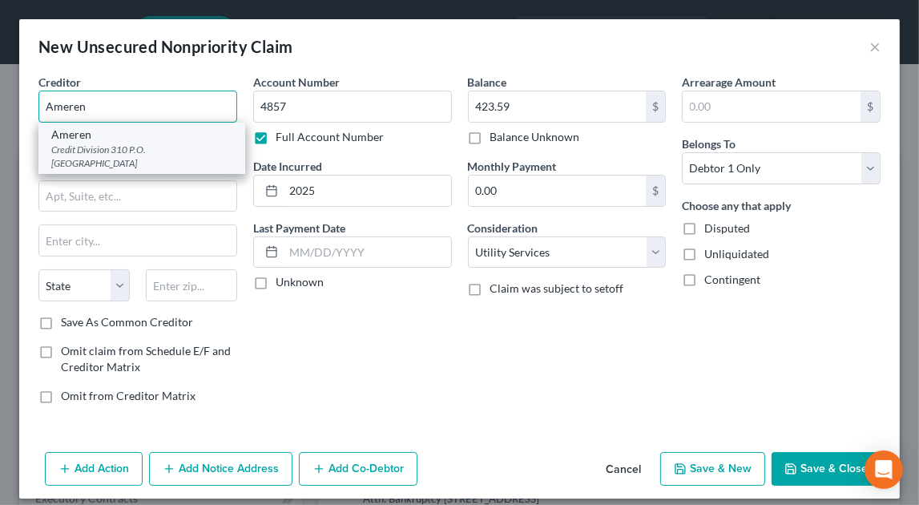
type input "Ameren"
click at [144, 131] on div "Ameren" at bounding box center [141, 135] width 181 height 16
type input "Credit Division 310"
type input "P.O. Box 66149"
type input "Saint Louis"
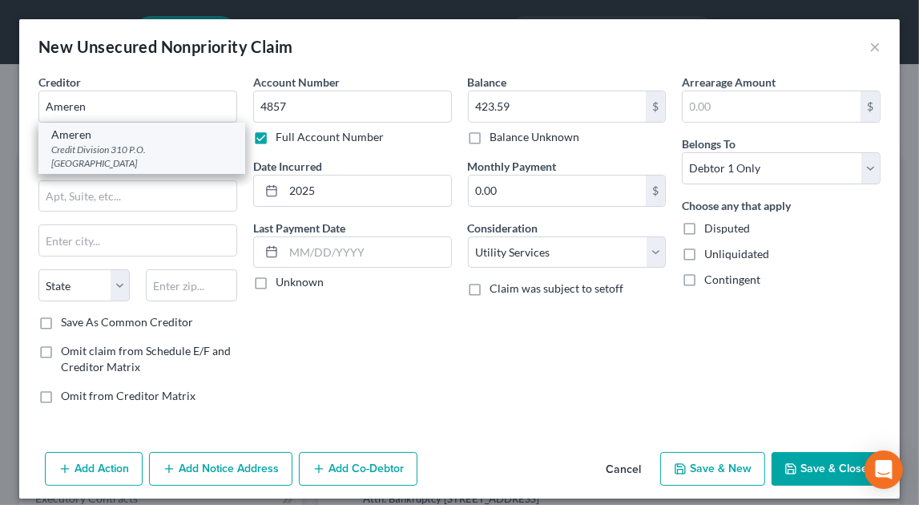
select select "26"
type input "63166"
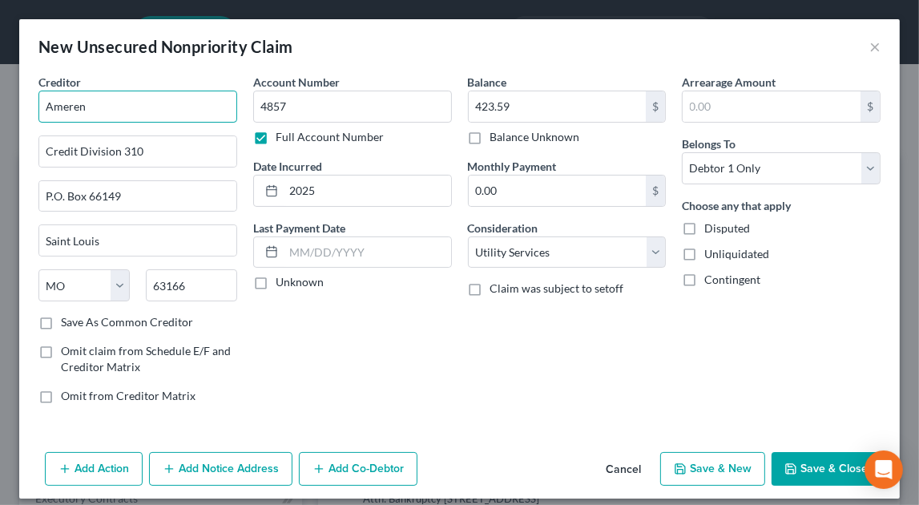
click at [167, 117] on input "Ameren" at bounding box center [137, 107] width 199 height 32
click at [804, 466] on button "Save & Close" at bounding box center [826, 469] width 109 height 34
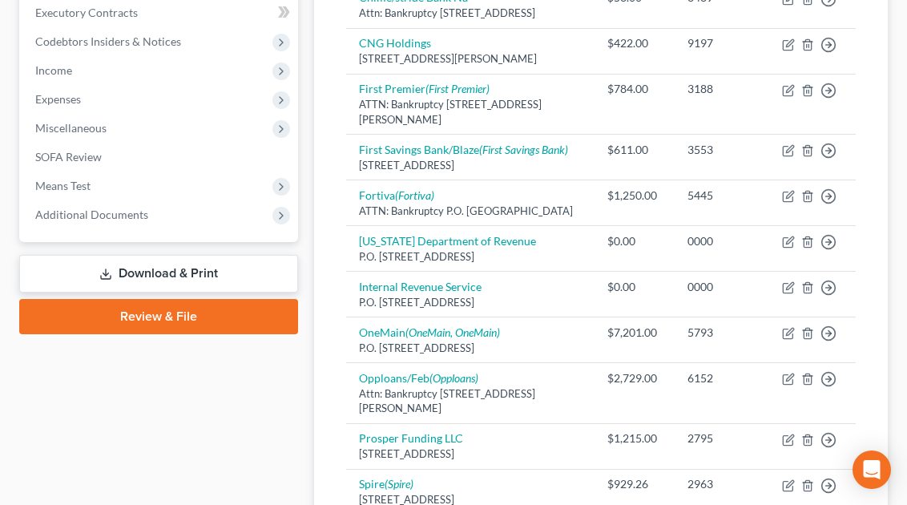
scroll to position [489, 0]
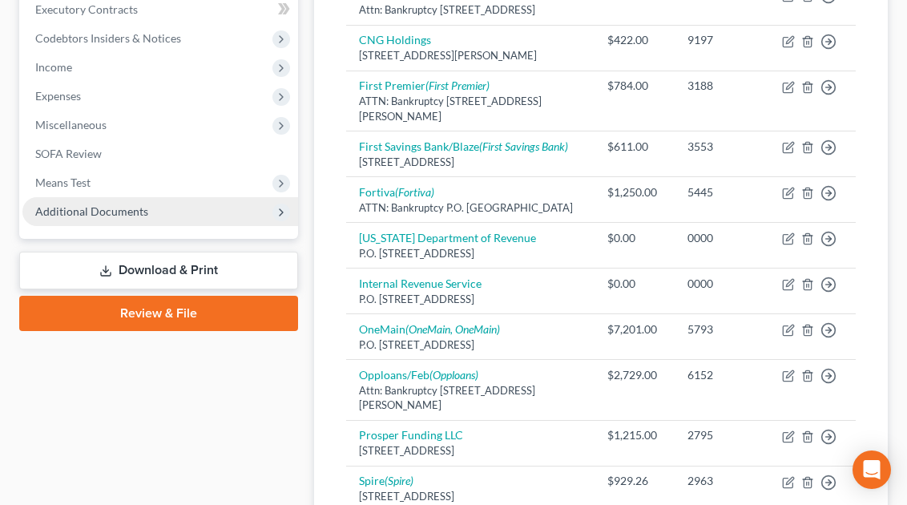
click at [139, 219] on span "Additional Documents" at bounding box center [160, 211] width 276 height 29
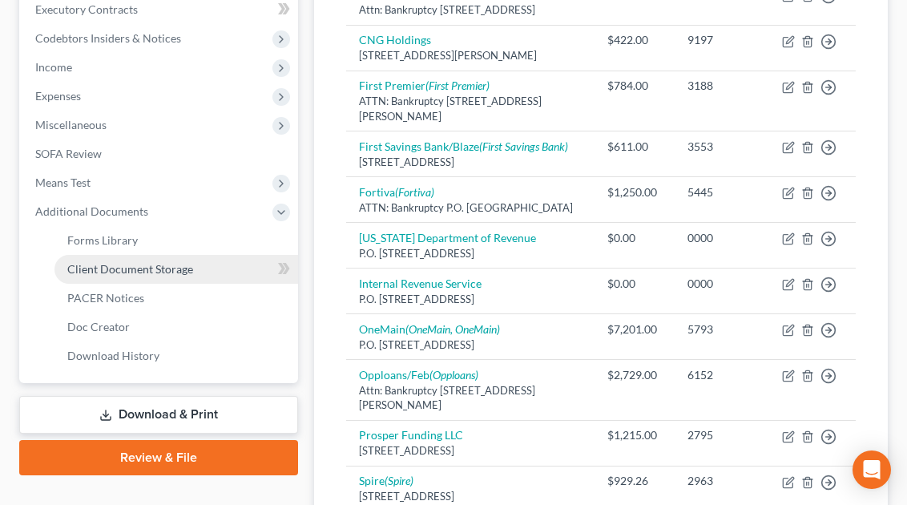
click at [147, 272] on span "Client Document Storage" at bounding box center [130, 269] width 126 height 14
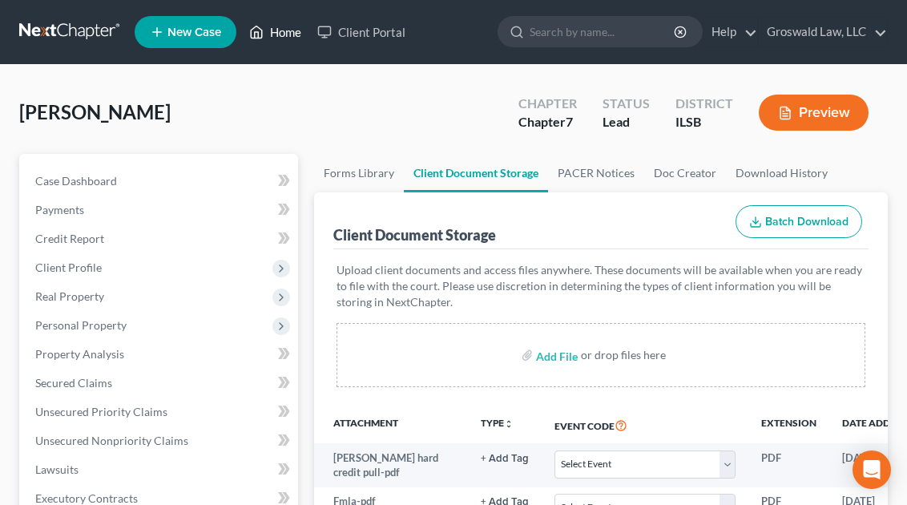
click at [292, 38] on link "Home" at bounding box center [275, 32] width 68 height 29
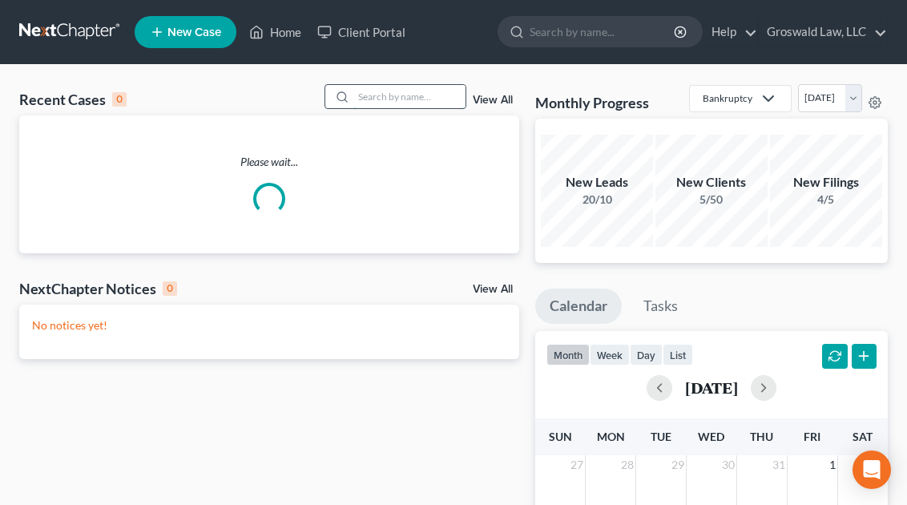
click at [446, 102] on input "search" at bounding box center [409, 96] width 112 height 23
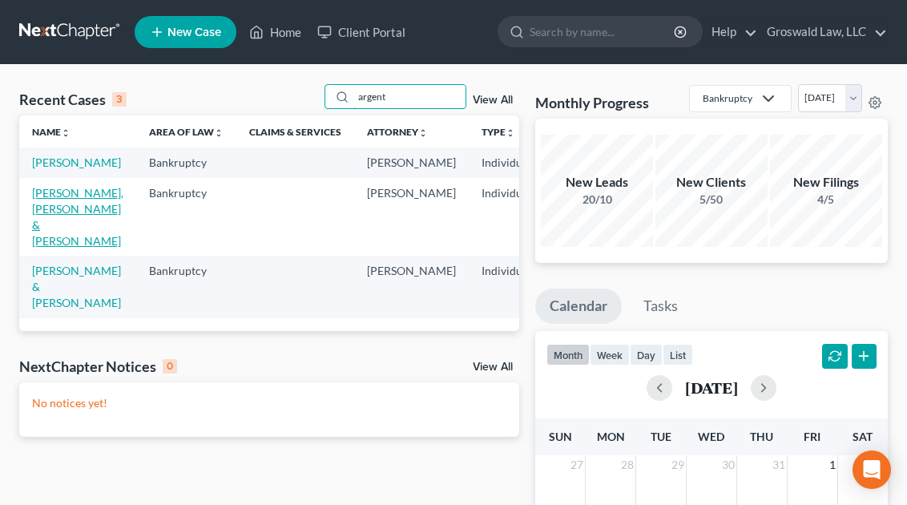
type input "argent"
click at [46, 218] on link "[PERSON_NAME], [PERSON_NAME] & [PERSON_NAME]" at bounding box center [77, 217] width 91 height 62
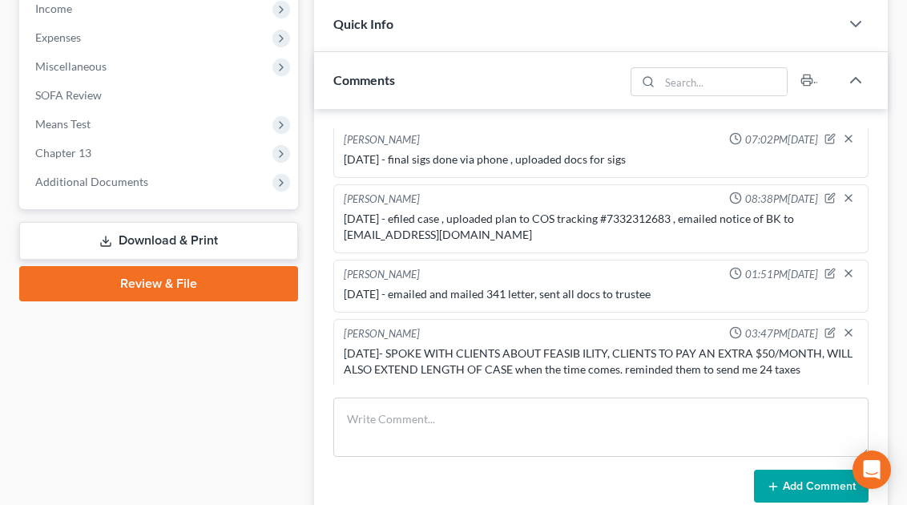
scroll to position [586, 0]
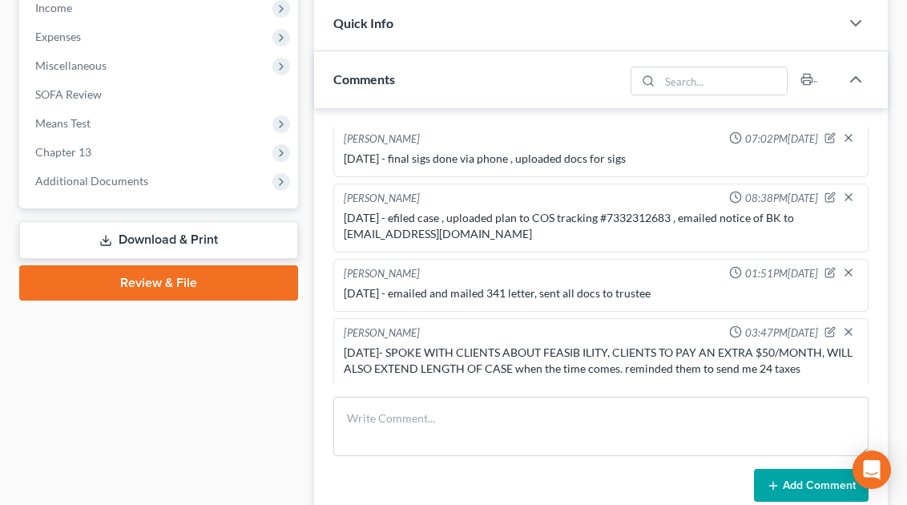
drag, startPoint x: 900, startPoint y: 365, endPoint x: 413, endPoint y: 145, distance: 533.6
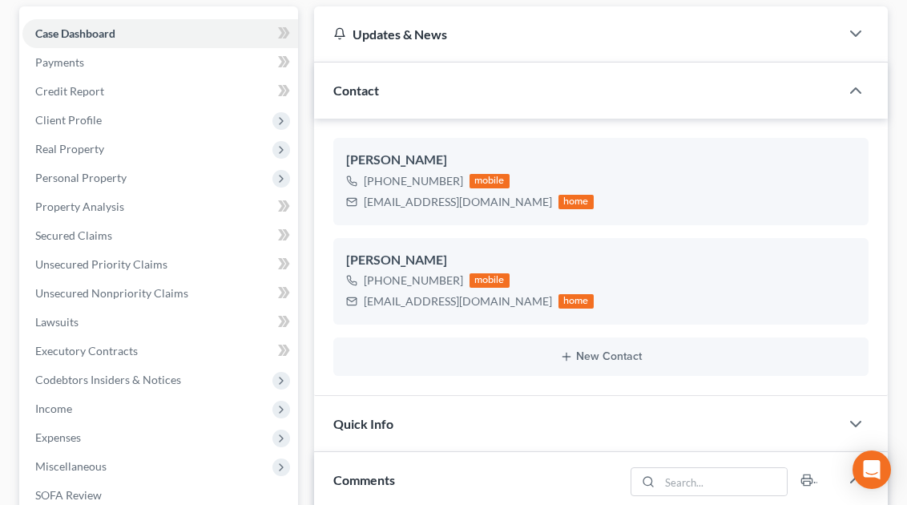
scroll to position [183, 0]
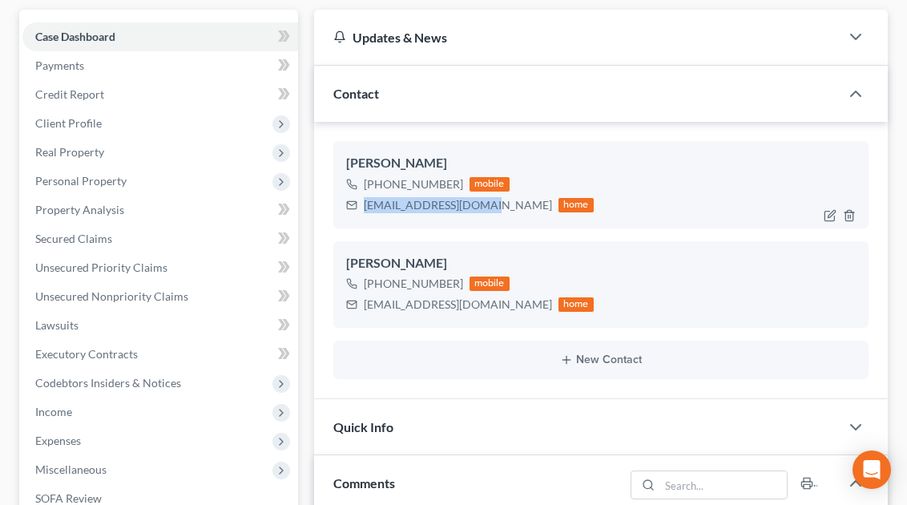
drag, startPoint x: 484, startPoint y: 171, endPoint x: 364, endPoint y: 181, distance: 120.6
click at [364, 181] on div "[PERSON_NAME] [PHONE_NUMBER] mobile [EMAIL_ADDRESS][DOMAIN_NAME] home" at bounding box center [600, 184] width 535 height 87
copy div "[EMAIL_ADDRESS][DOMAIN_NAME]"
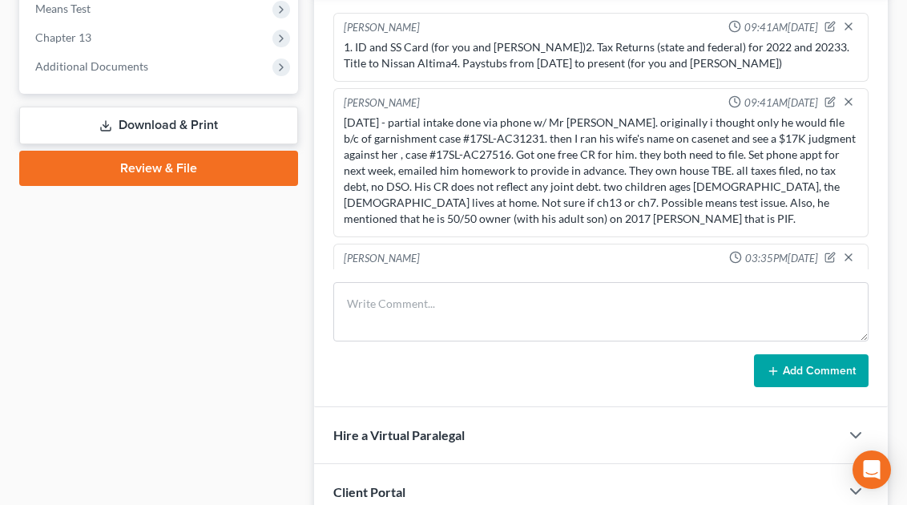
scroll to position [711, 0]
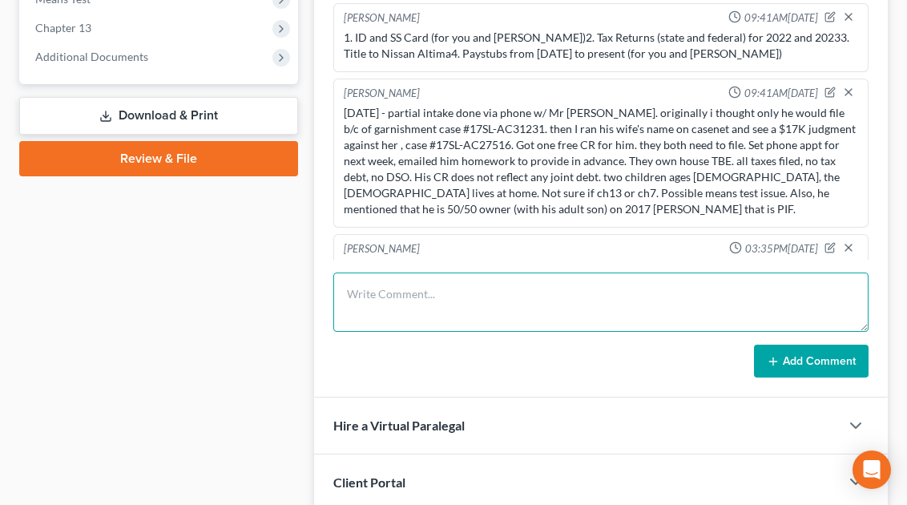
click at [535, 272] on textarea at bounding box center [600, 301] width 535 height 59
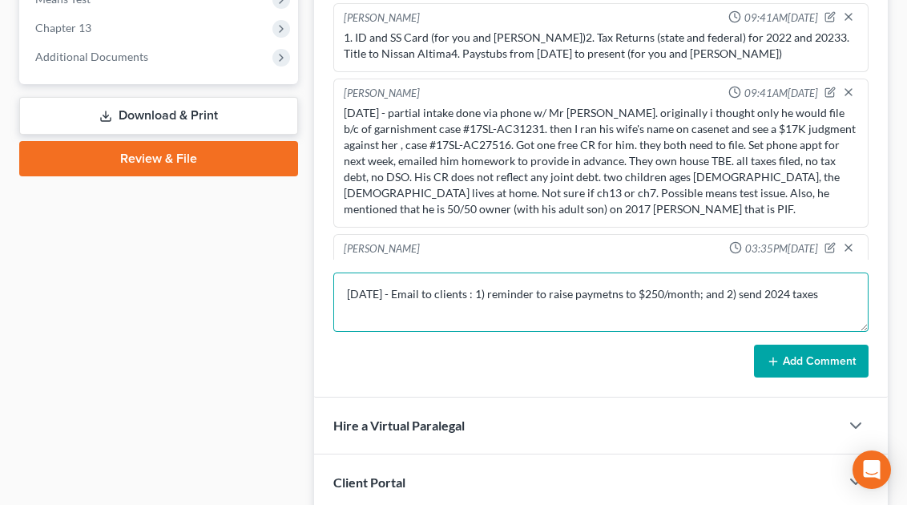
type textarea "[DATE] - Email to clients : 1) reminder to raise paymetns to $250/month; and 2)…"
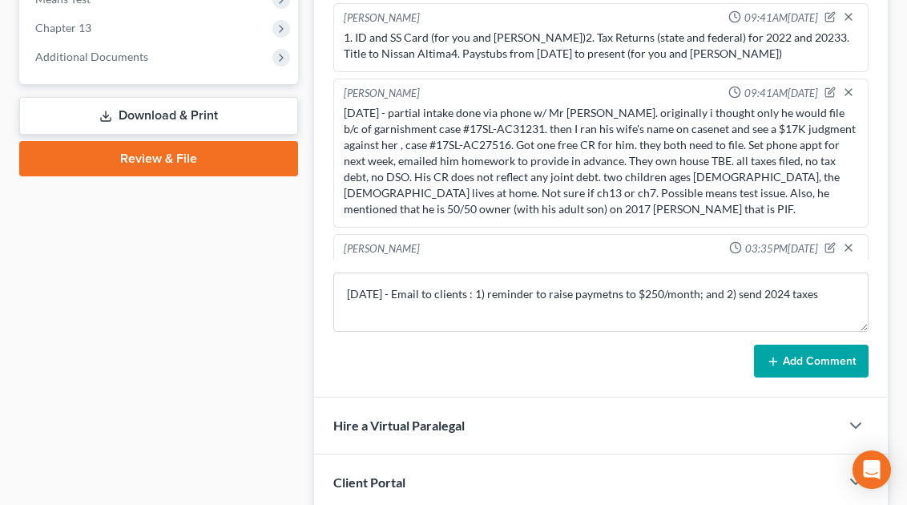
click at [817, 344] on button "Add Comment" at bounding box center [811, 361] width 115 height 34
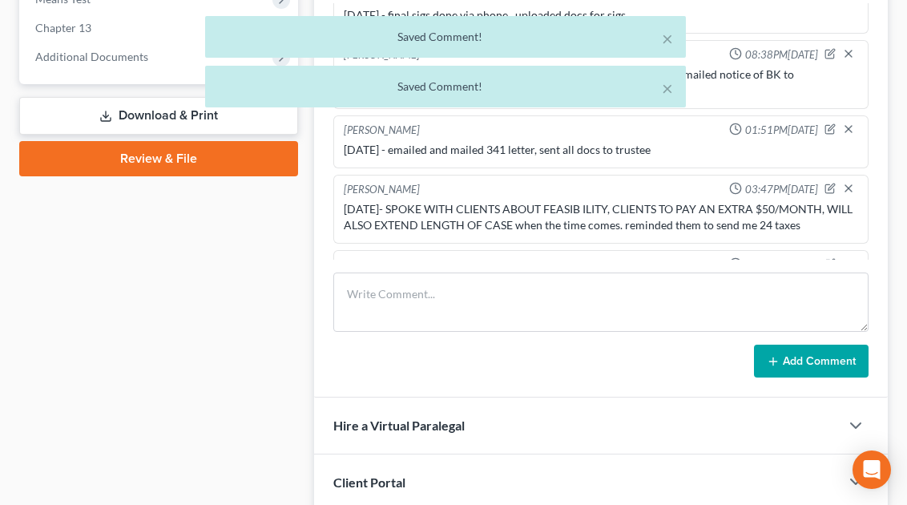
scroll to position [567, 0]
